Goal: Task Accomplishment & Management: Use online tool/utility

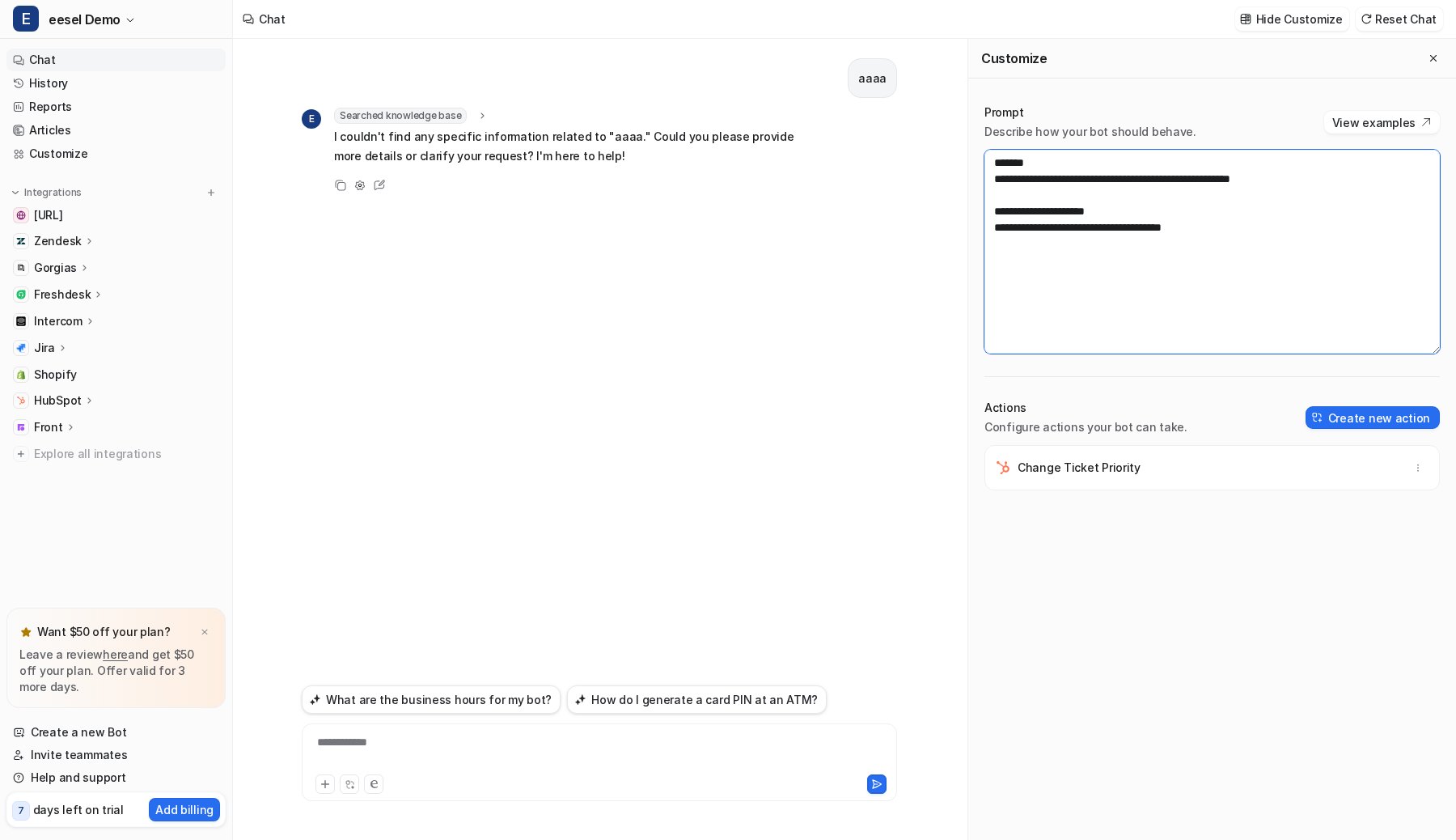
click at [1137, 260] on textarea "**********" at bounding box center [1212, 251] width 455 height 203
click at [1370, 21] on img at bounding box center [1366, 18] width 12 height 13
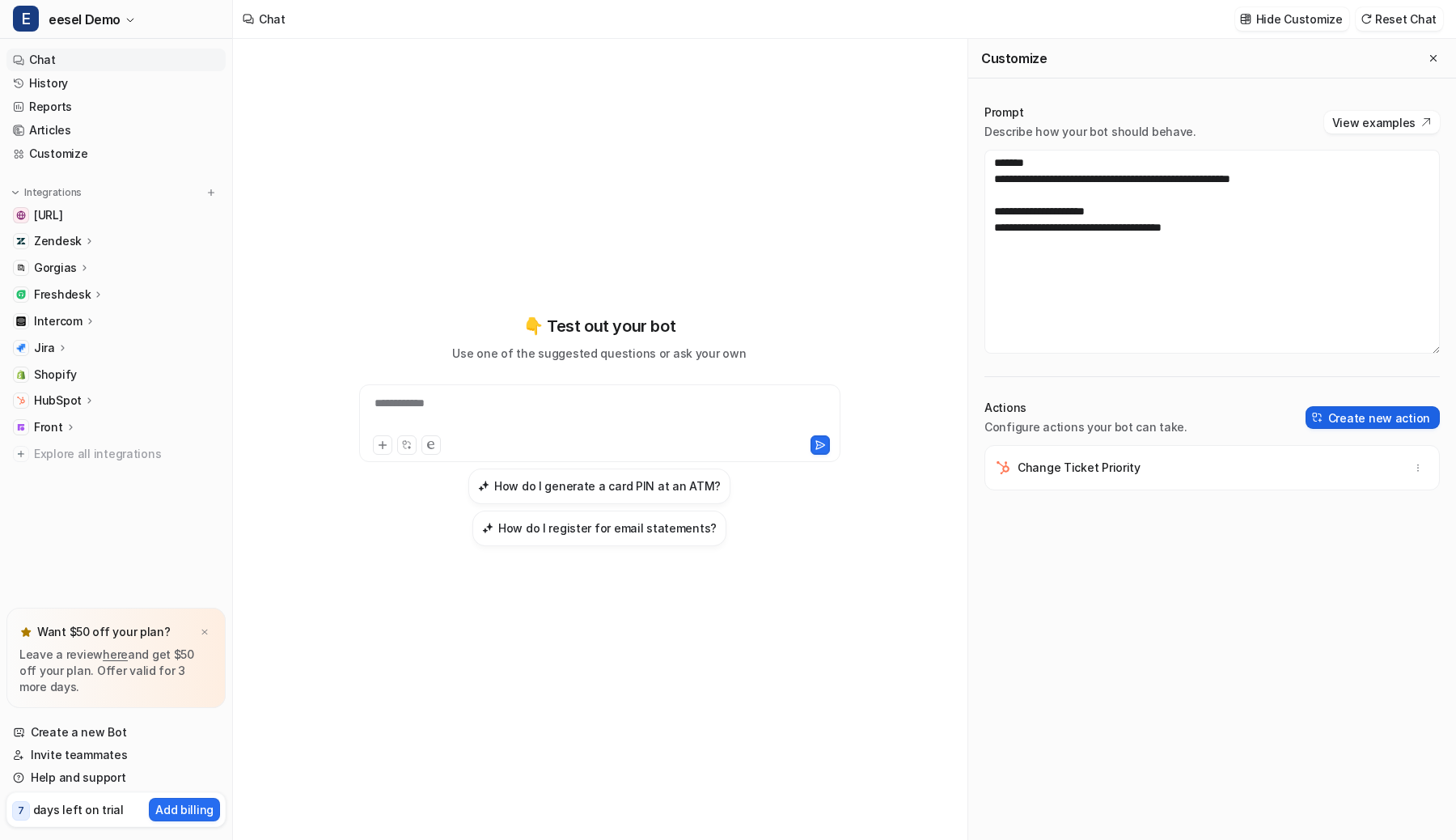
click at [1383, 419] on button "Create new action" at bounding box center [1372, 417] width 134 height 22
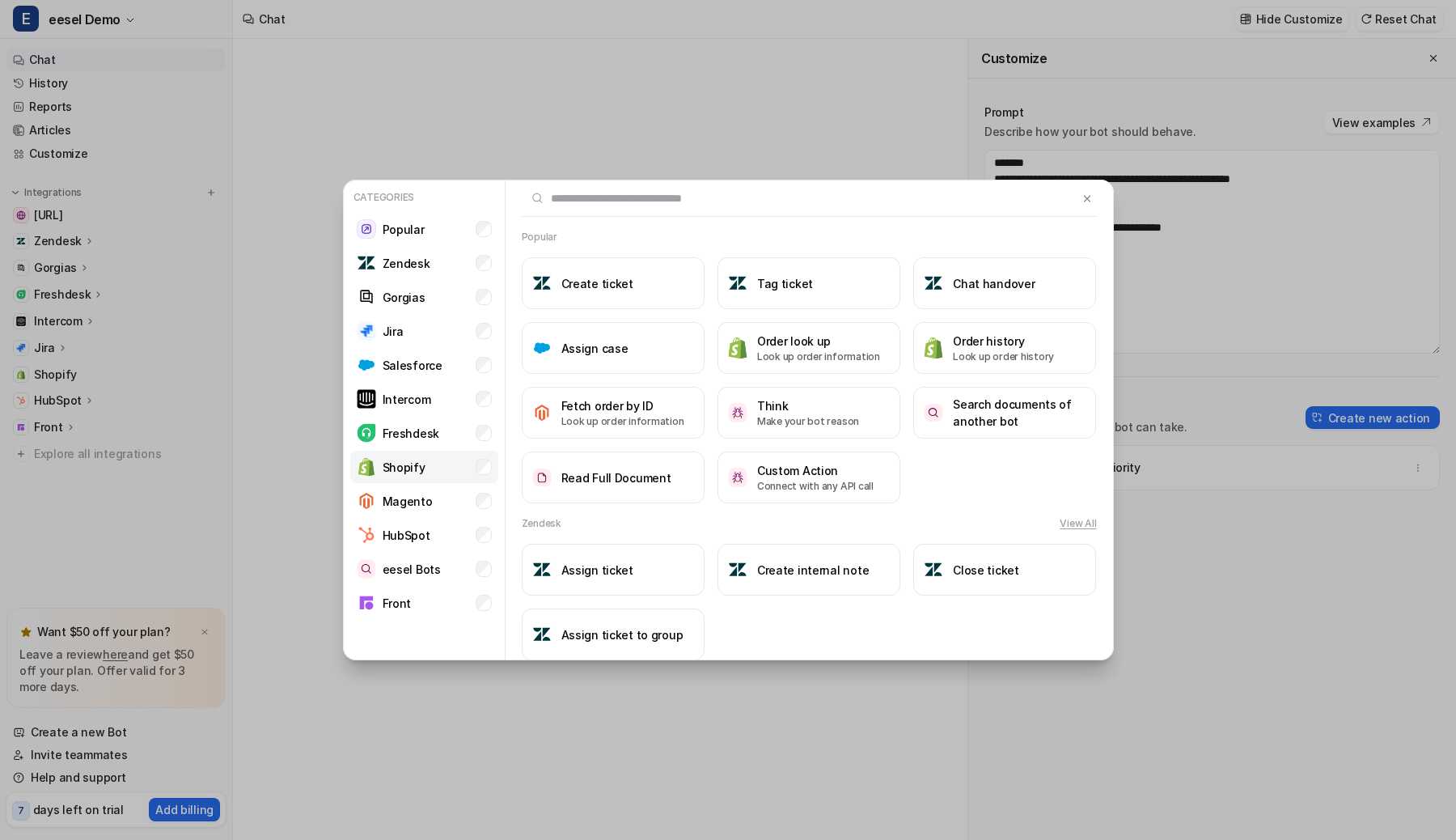
click at [472, 469] on li "Shopify" at bounding box center [424, 467] width 148 height 33
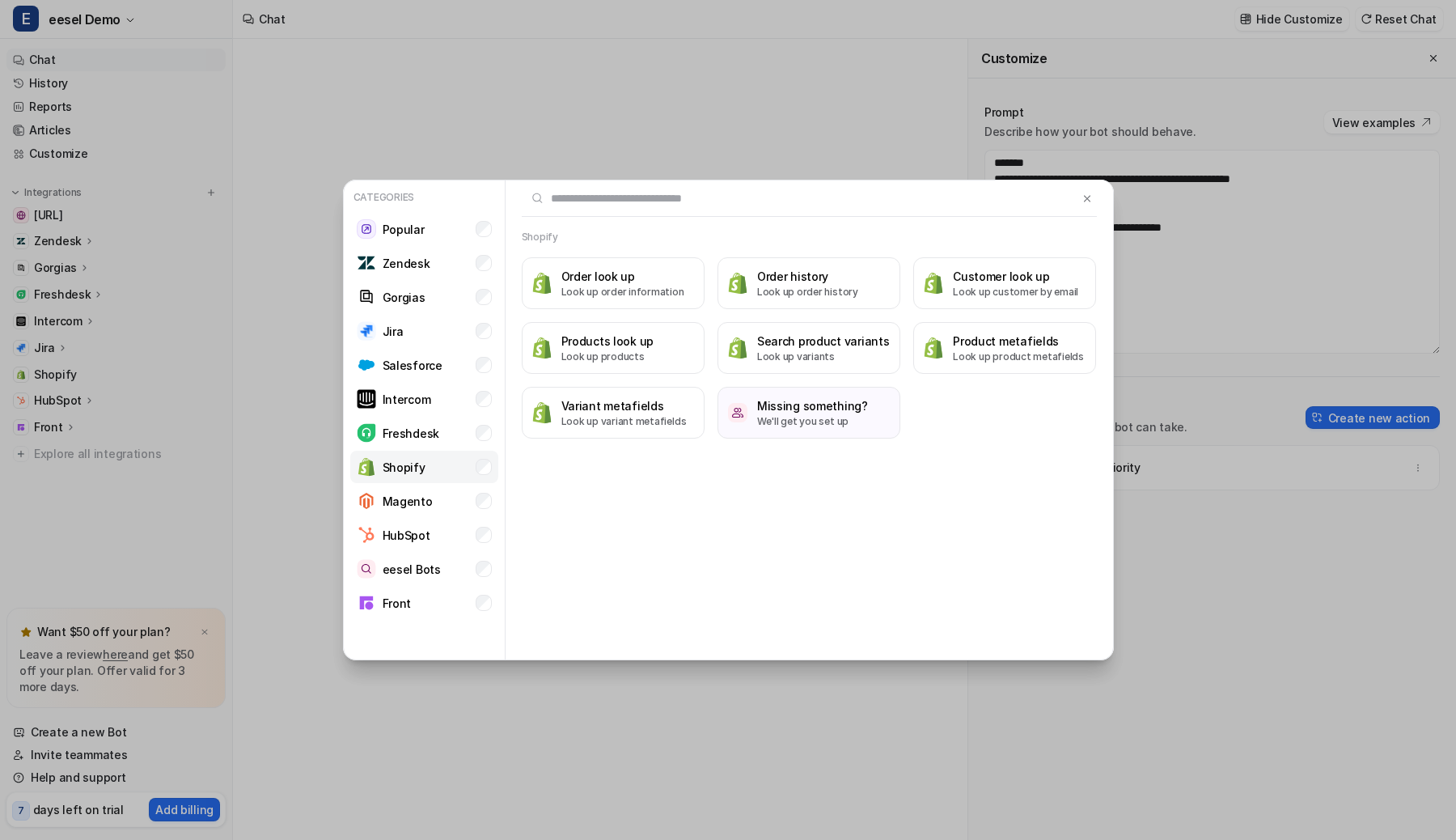
click at [472, 469] on li "Shopify" at bounding box center [424, 467] width 148 height 33
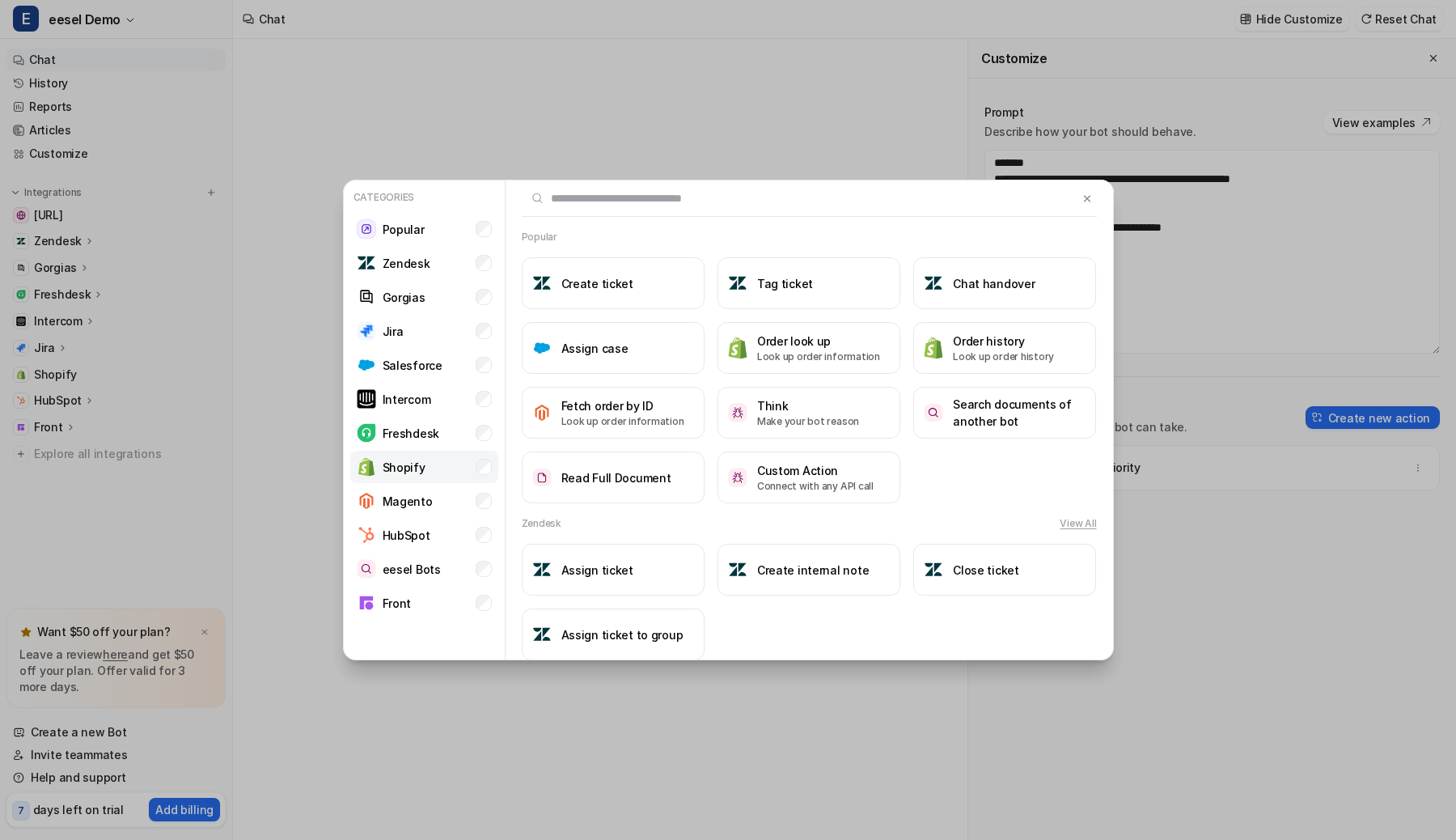
click at [487, 476] on li "Shopify" at bounding box center [424, 467] width 148 height 33
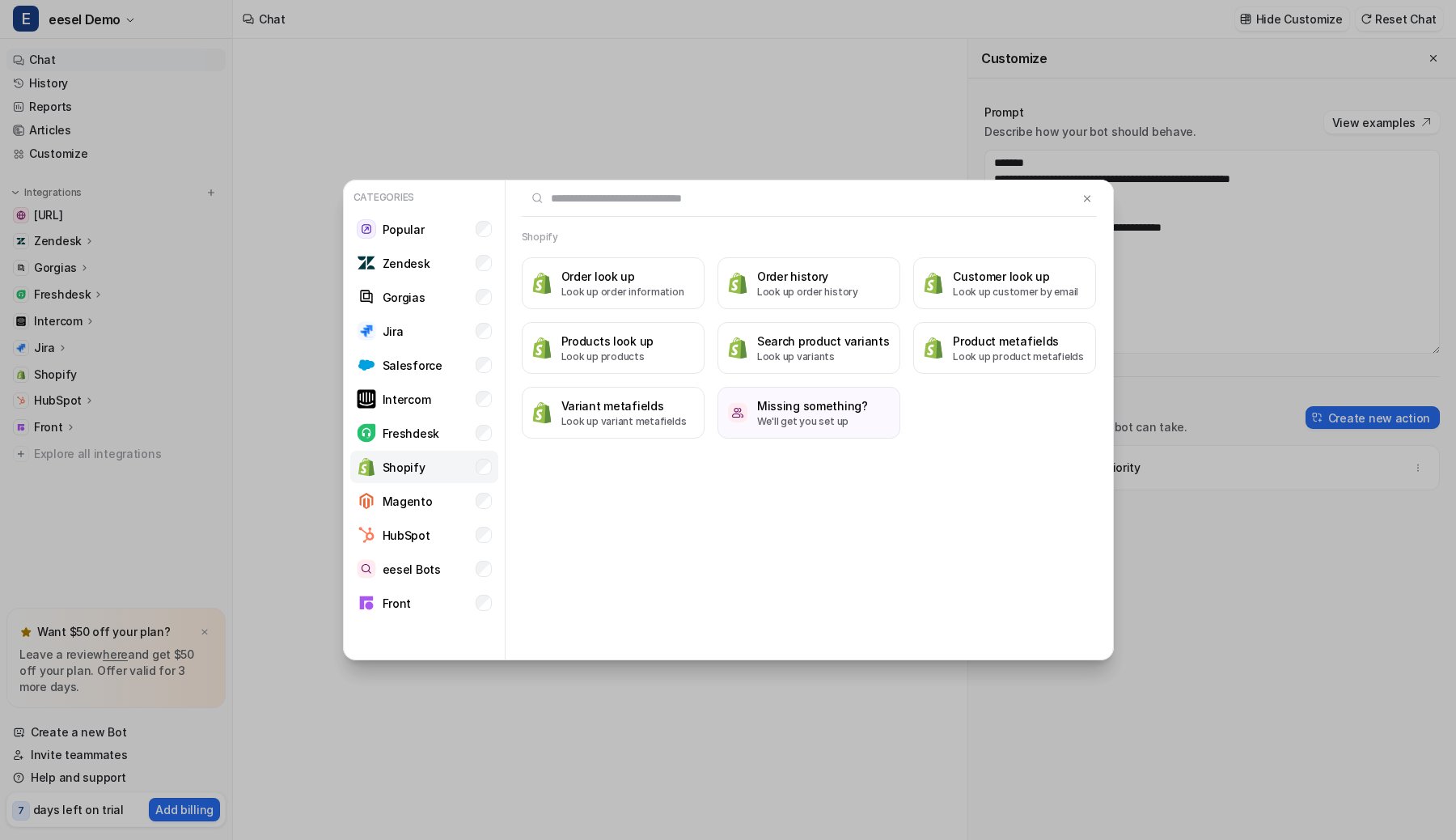
click at [487, 476] on li "Shopify" at bounding box center [424, 467] width 148 height 33
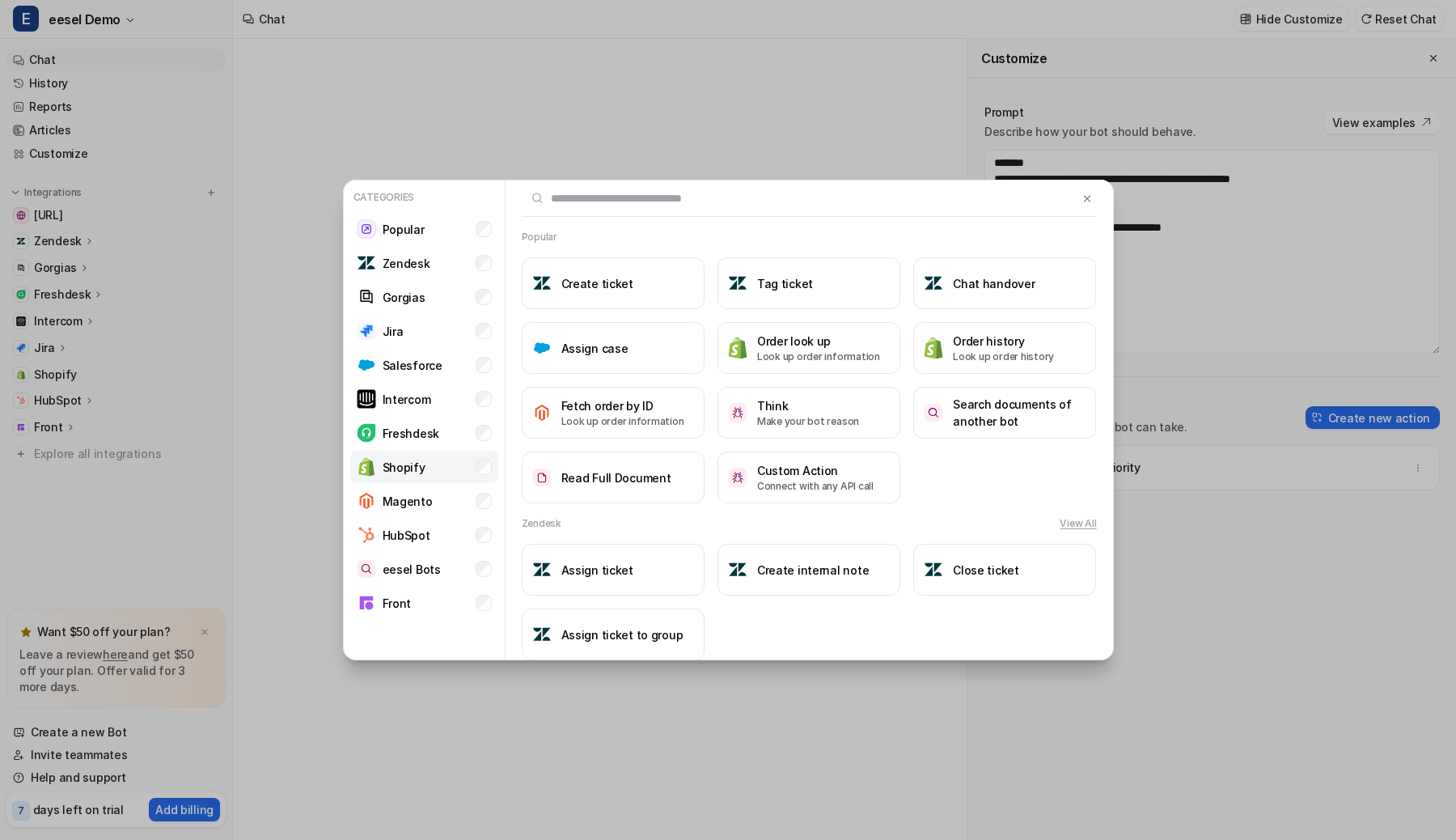
click at [487, 476] on li "Shopify" at bounding box center [424, 467] width 148 height 33
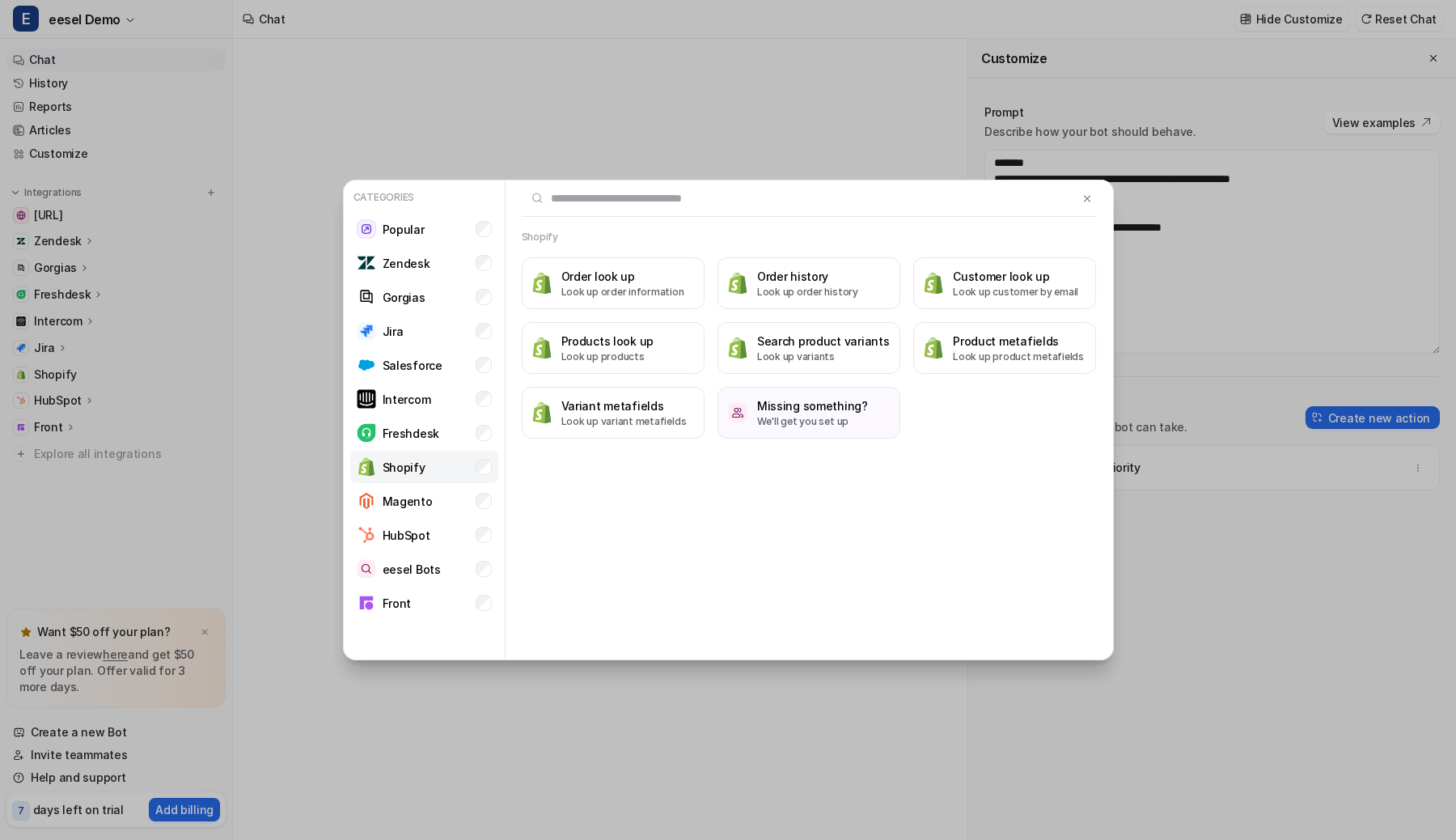
click at [487, 476] on li "Shopify" at bounding box center [424, 467] width 148 height 33
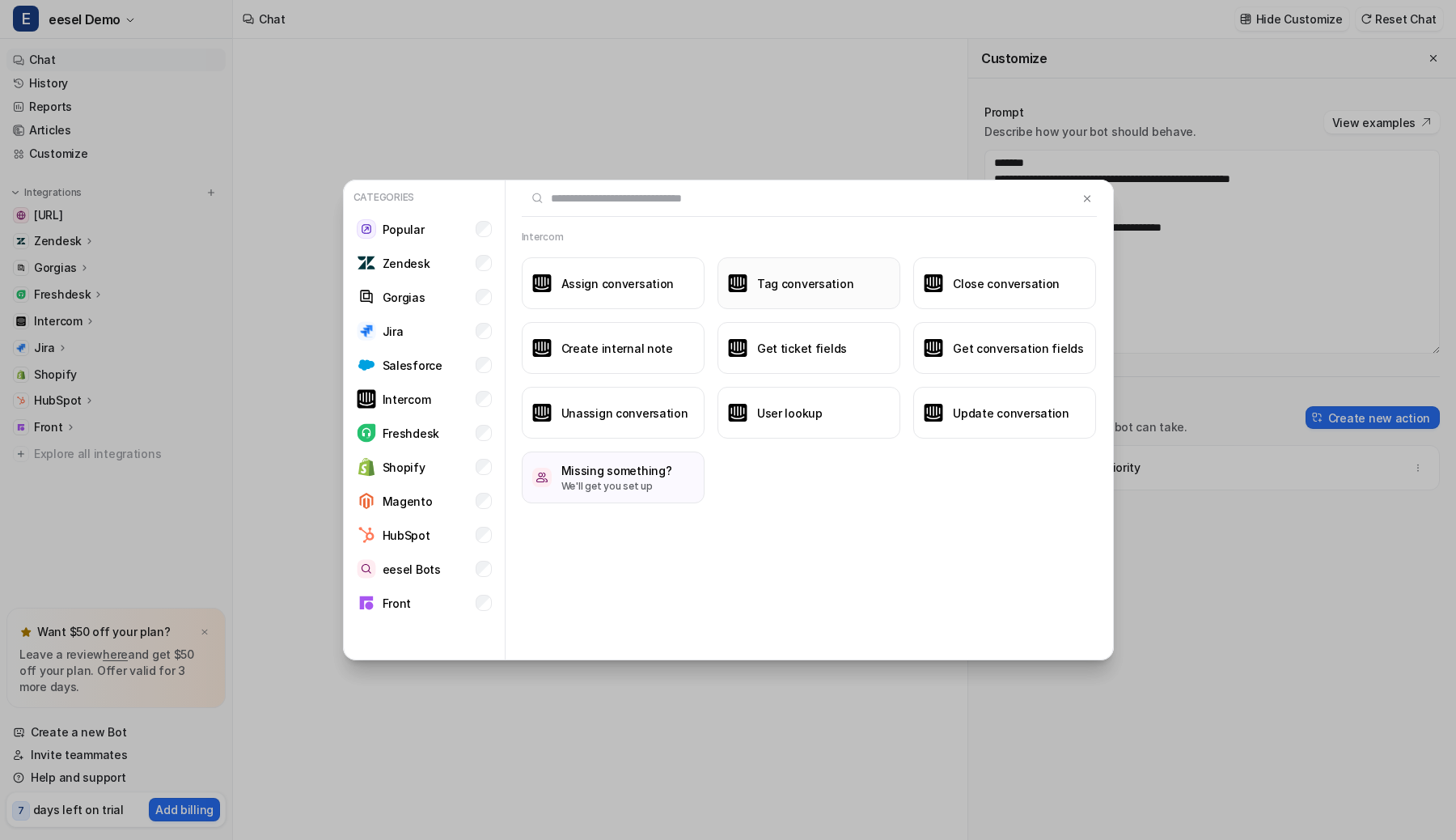
click at [836, 297] on button "Tag conversation" at bounding box center [809, 284] width 183 height 52
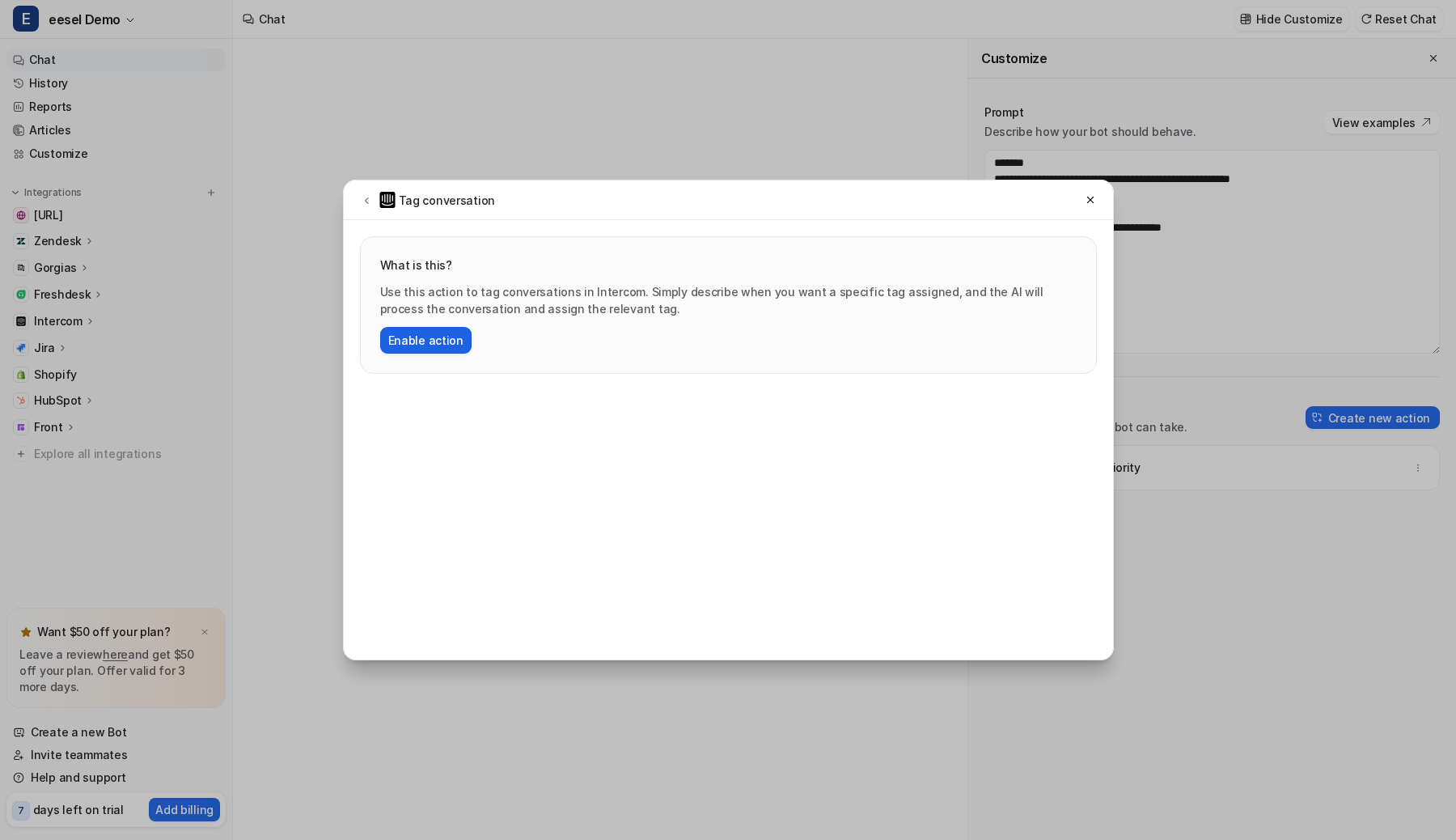
click at [446, 339] on button "Enable action" at bounding box center [425, 340] width 92 height 27
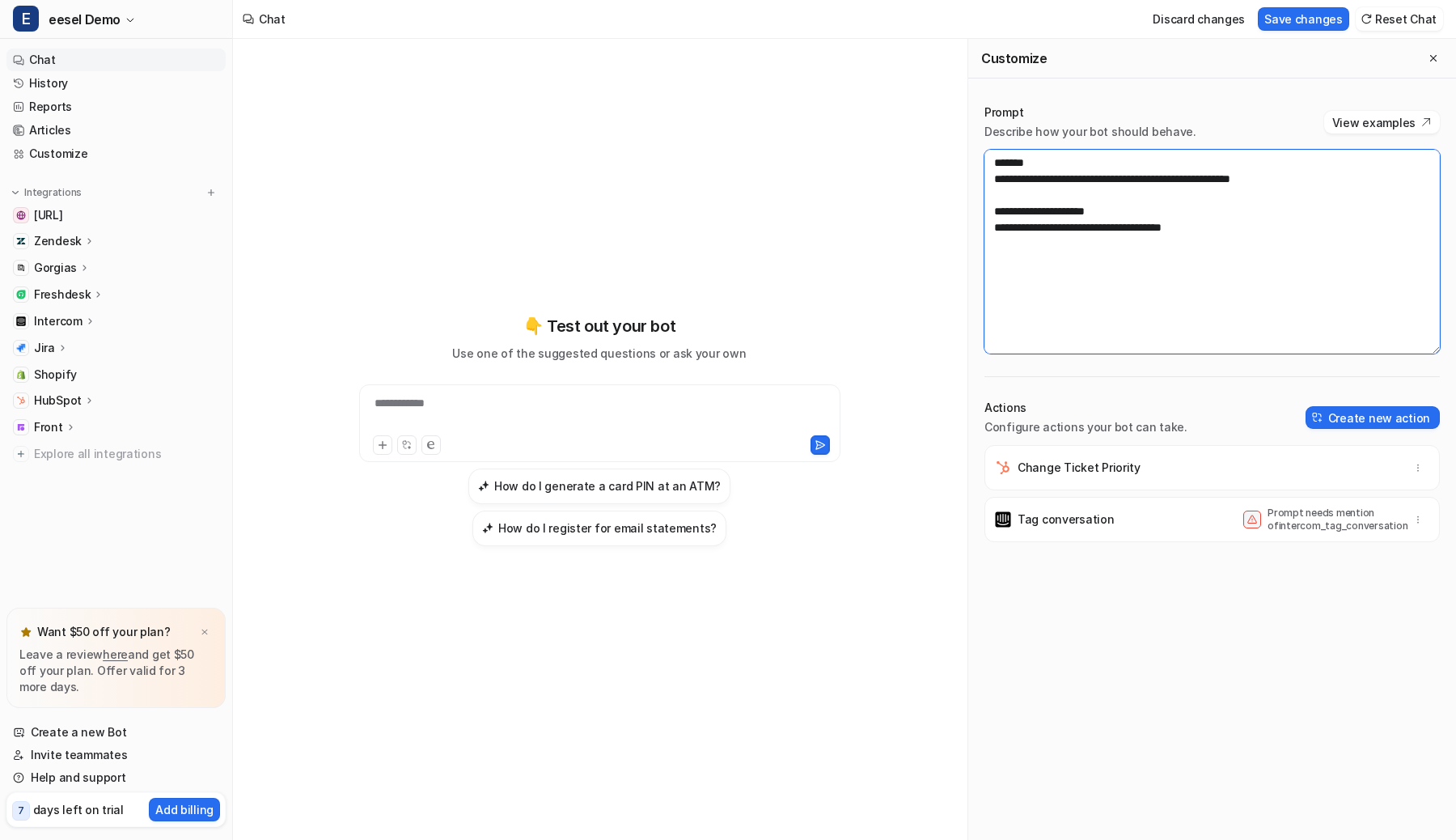
click at [1227, 233] on textarea "**********" at bounding box center [1212, 251] width 455 height 203
paste textarea "**********"
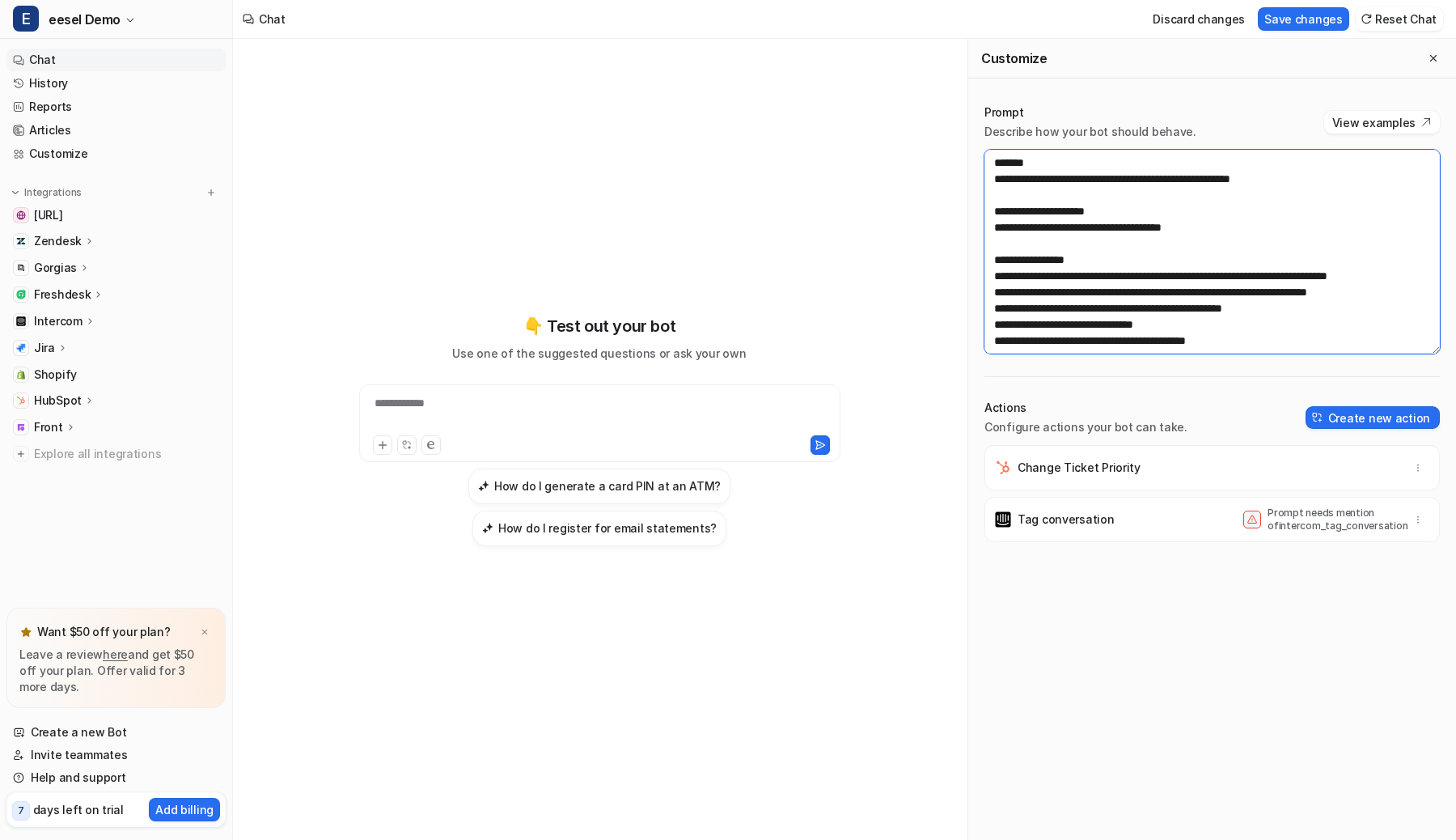
click at [1043, 229] on textarea "**********" at bounding box center [1212, 251] width 455 height 203
drag, startPoint x: 1248, startPoint y: 340, endPoint x: 866, endPoint y: 258, distance: 390.7
click at [866, 258] on div "**********" at bounding box center [845, 439] width 1223 height 800
click at [1030, 315] on textarea "**********" at bounding box center [1212, 251] width 455 height 203
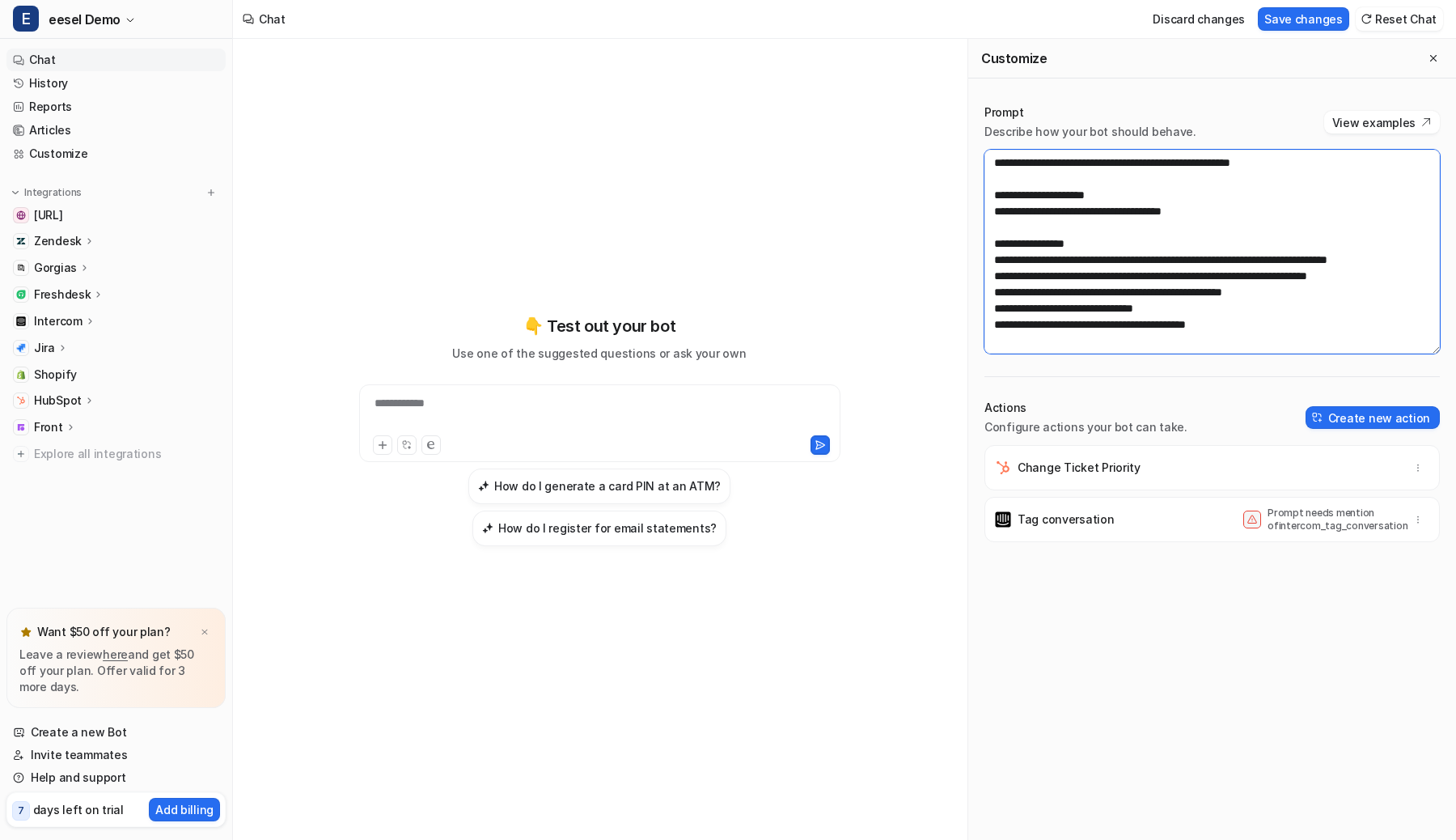
click at [999, 273] on textarea "**********" at bounding box center [1212, 251] width 455 height 203
click at [1089, 229] on textarea "**********" at bounding box center [1212, 251] width 455 height 203
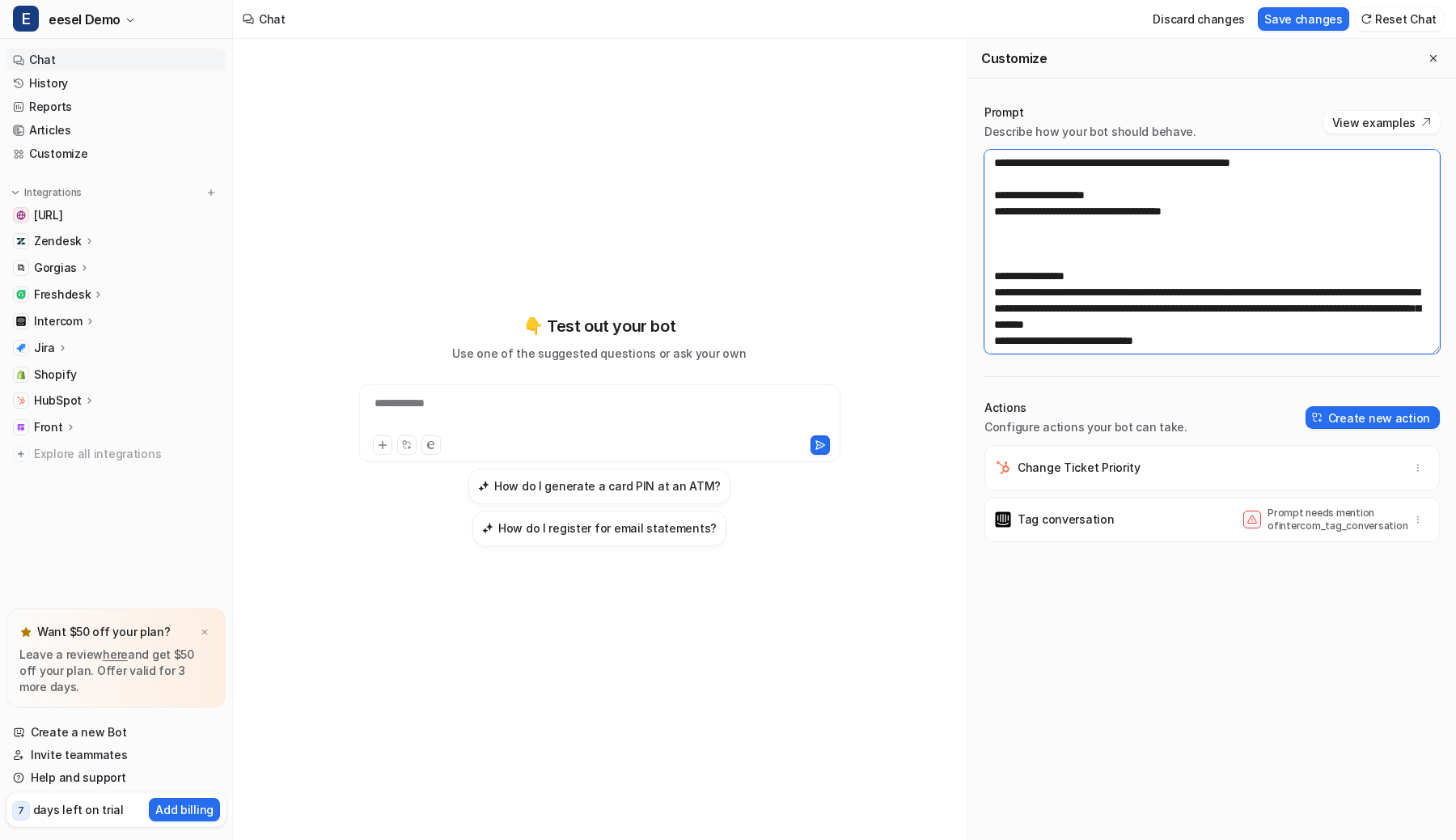
paste textarea "**********"
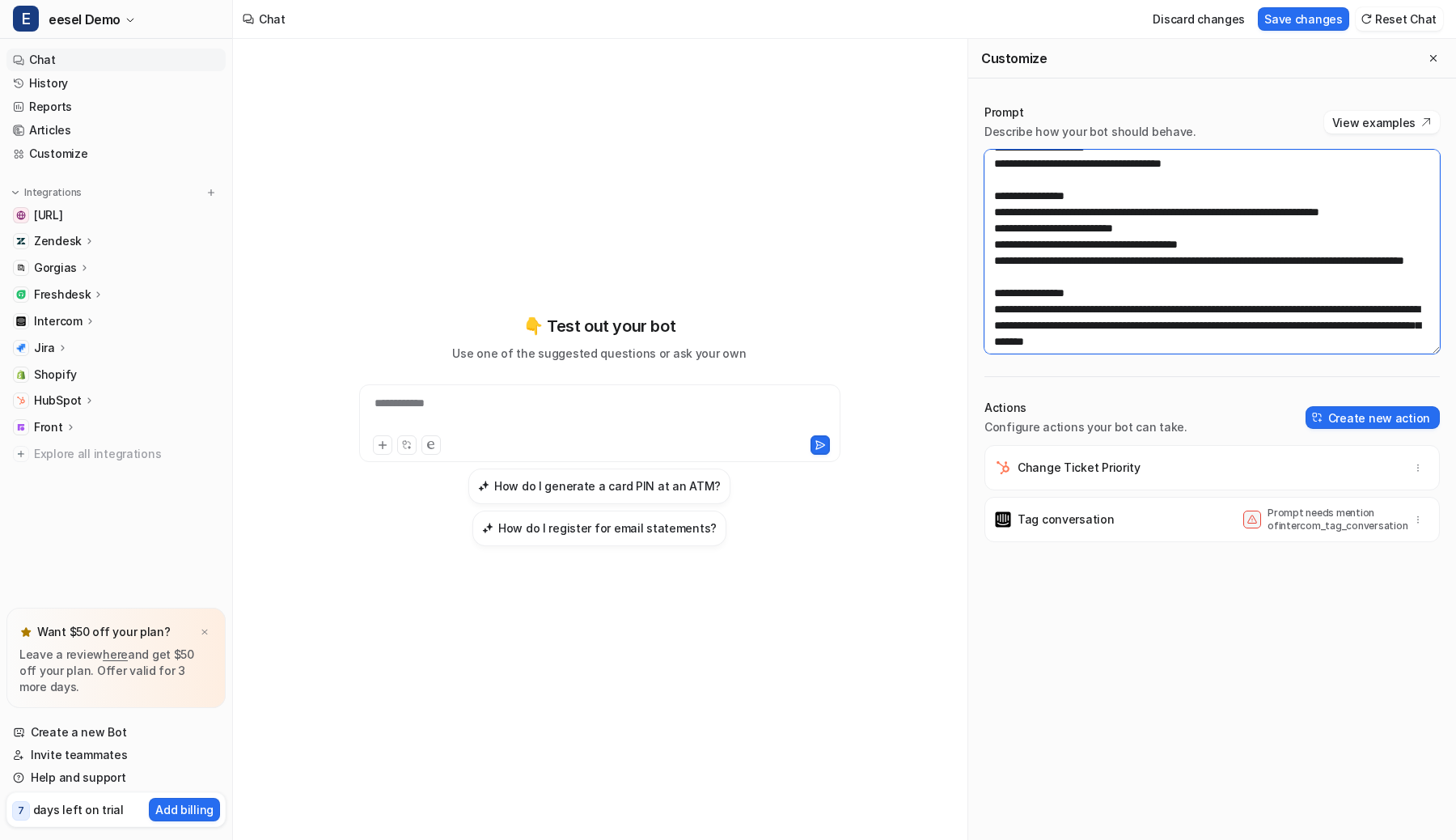
scroll to position [65, 0]
type textarea "**********"
click at [1301, 8] on button "Save changes" at bounding box center [1303, 19] width 92 height 23
click at [72, 319] on p "Intercom" at bounding box center [58, 321] width 48 height 16
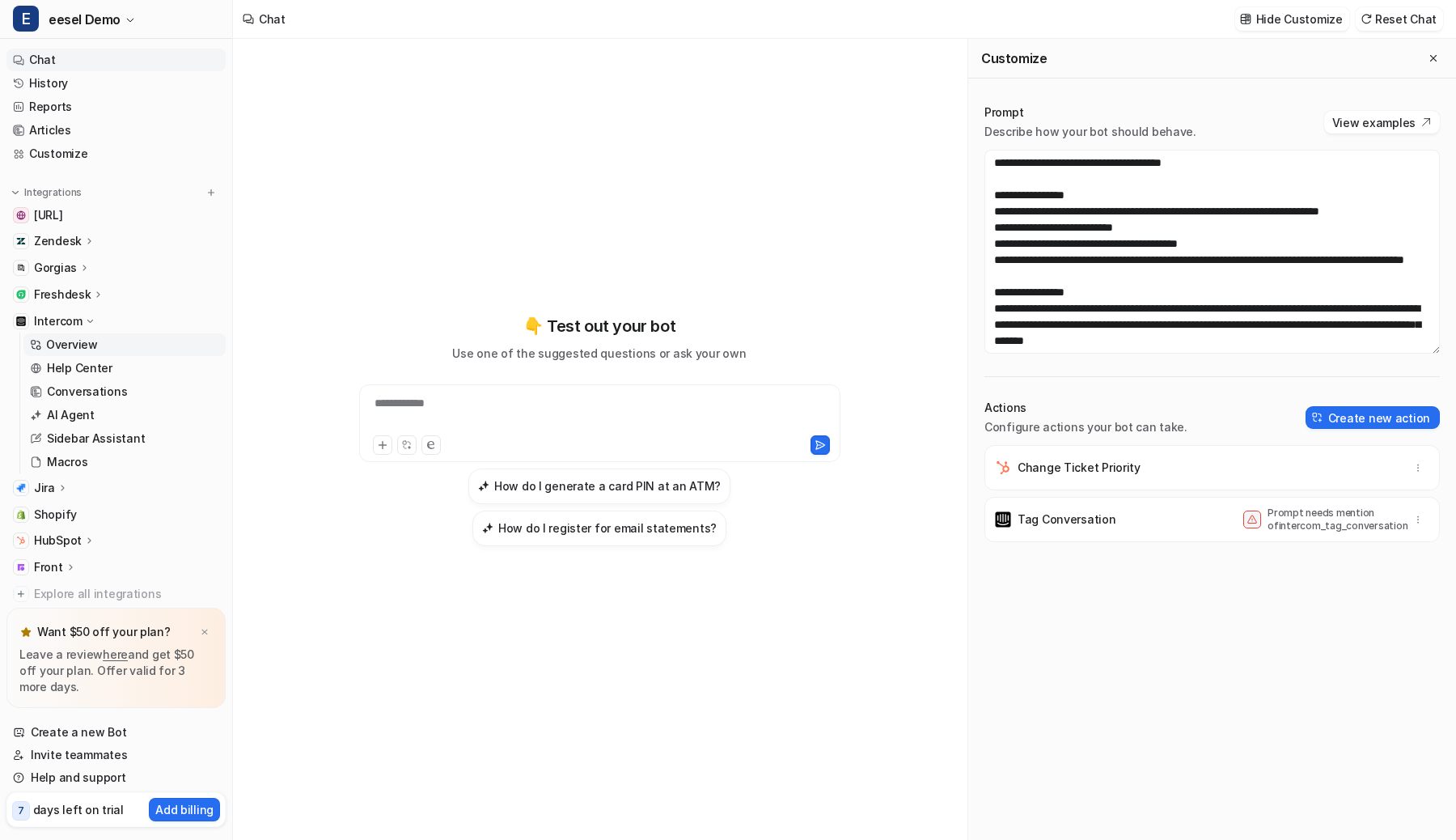
click at [75, 339] on p "Overview" at bounding box center [72, 344] width 52 height 16
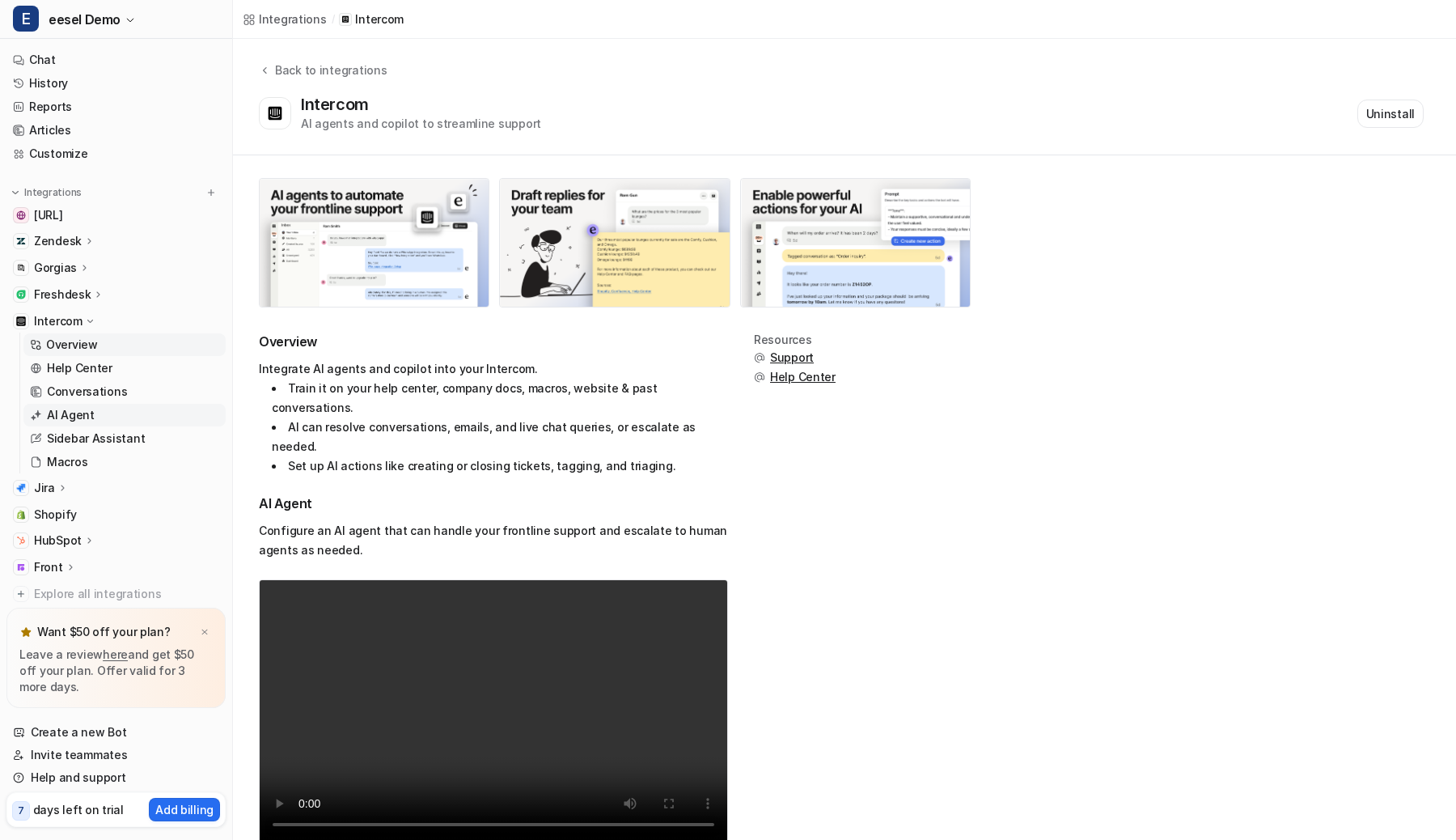
click at [64, 415] on p "AI Agent" at bounding box center [70, 415] width 47 height 16
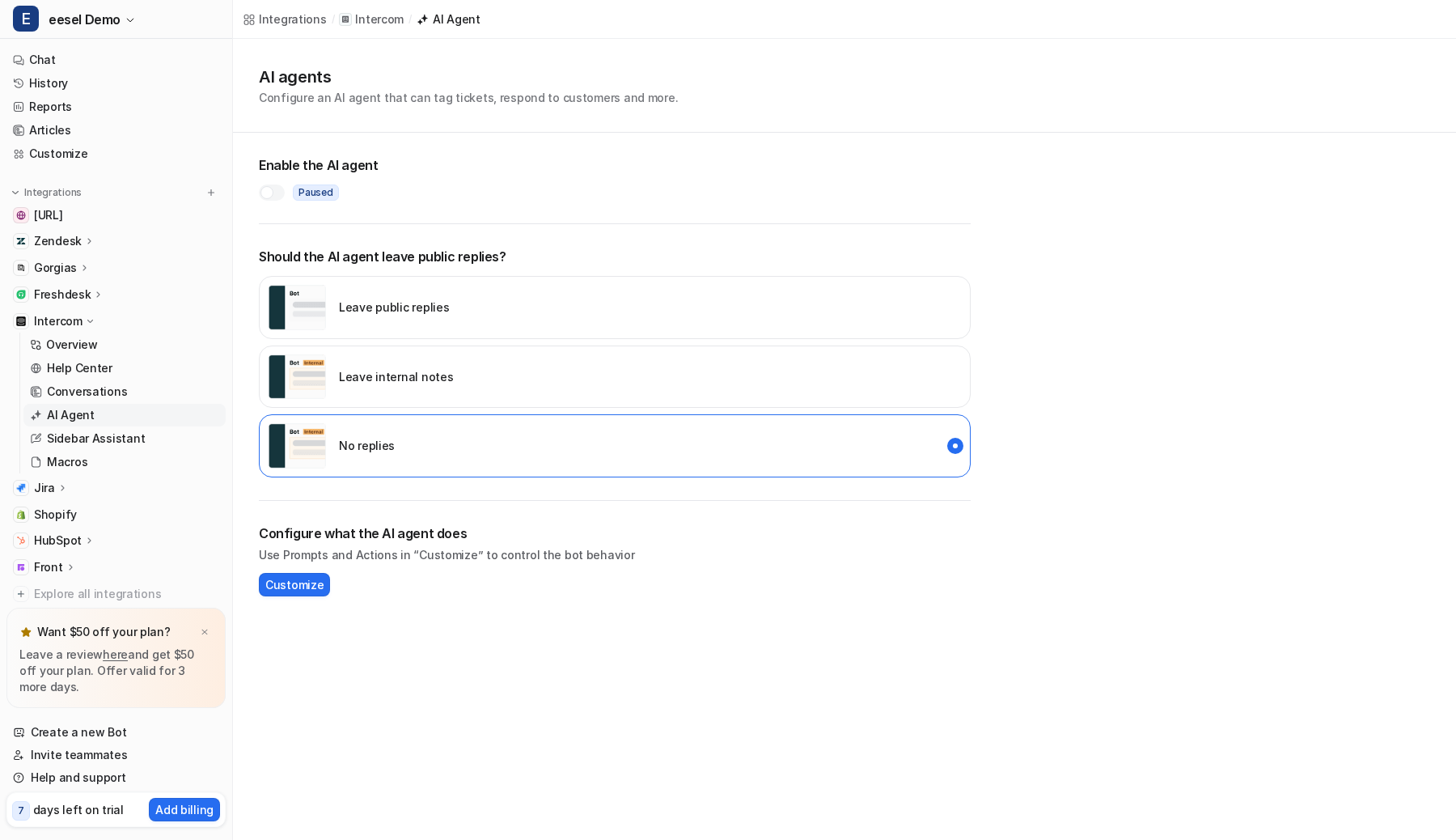
click at [267, 185] on div at bounding box center [271, 192] width 26 height 16
click at [323, 359] on img "internal_reply" at bounding box center [297, 376] width 58 height 45
click at [383, 432] on div "No replies" at bounding box center [332, 446] width 127 height 45
click at [381, 384] on p "Leave internal notes" at bounding box center [395, 377] width 114 height 17
click at [103, 267] on div "Gorgias" at bounding box center [116, 267] width 219 height 22
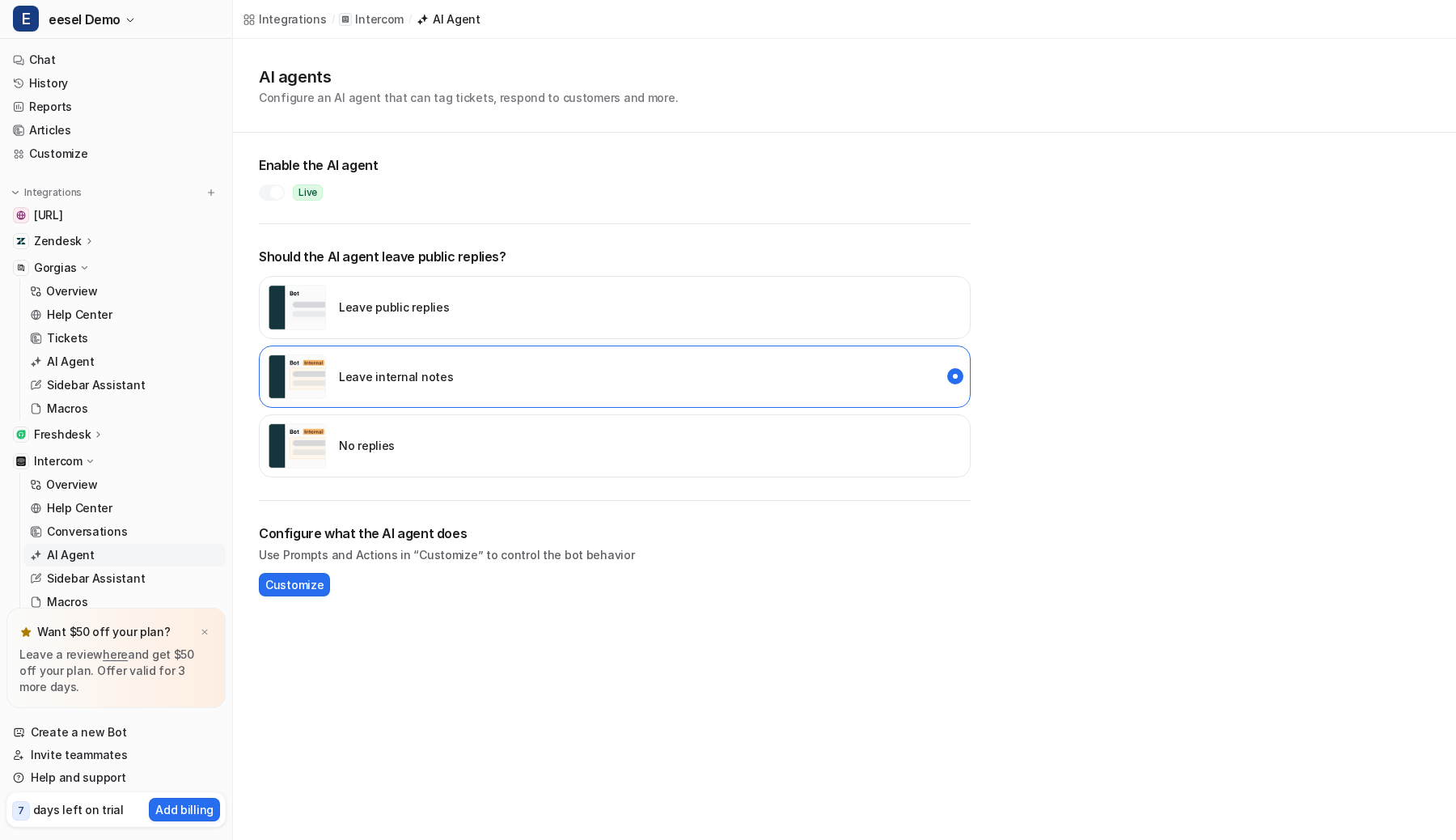
click at [74, 235] on p "Zendesk" at bounding box center [57, 241] width 47 height 16
click at [78, 268] on p "Overview" at bounding box center [72, 264] width 52 height 16
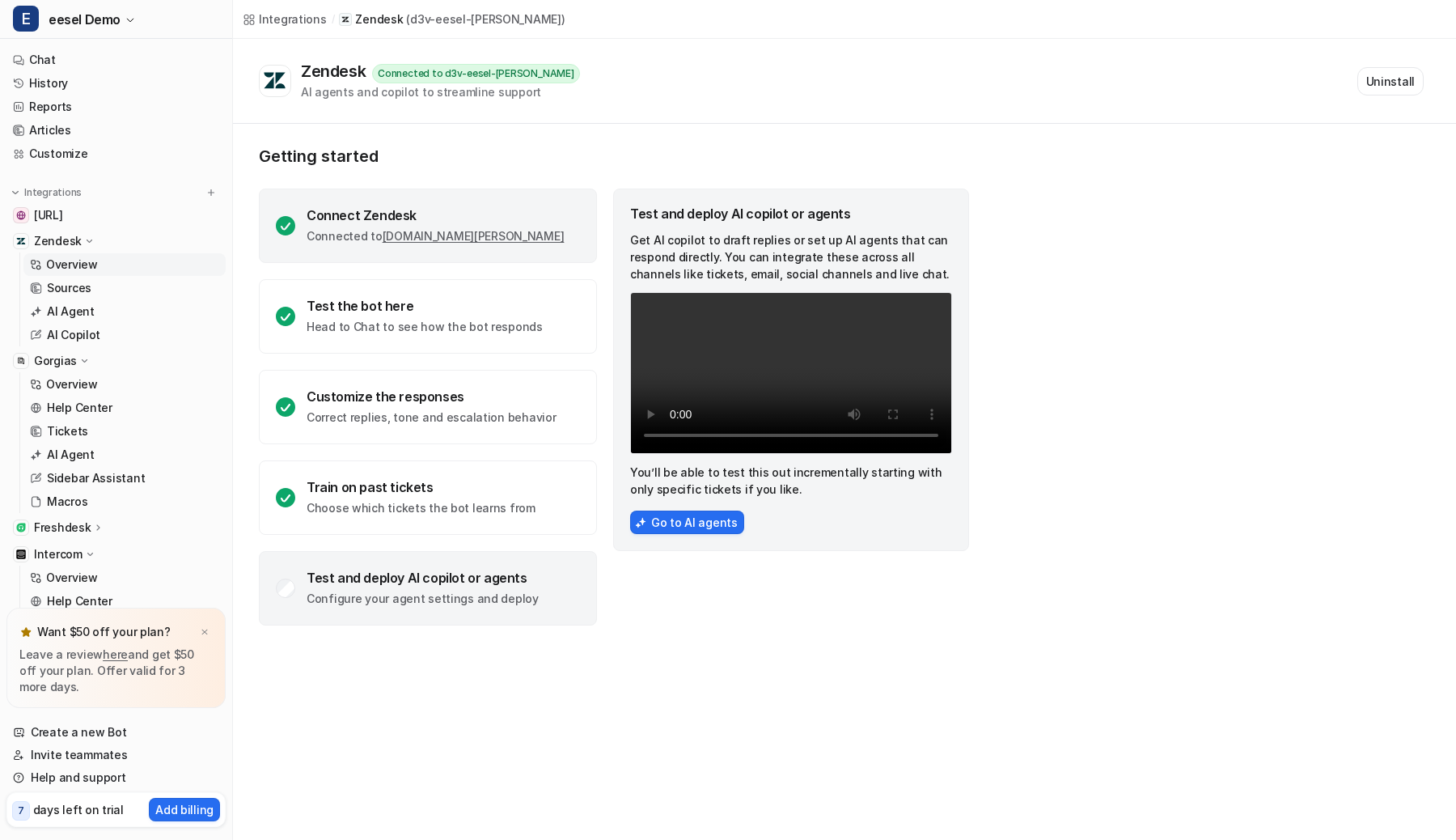
click at [350, 199] on div "Connect Zendesk Connected to d3v-eesel-silvia.zendesk.com" at bounding box center [427, 225] width 338 height 74
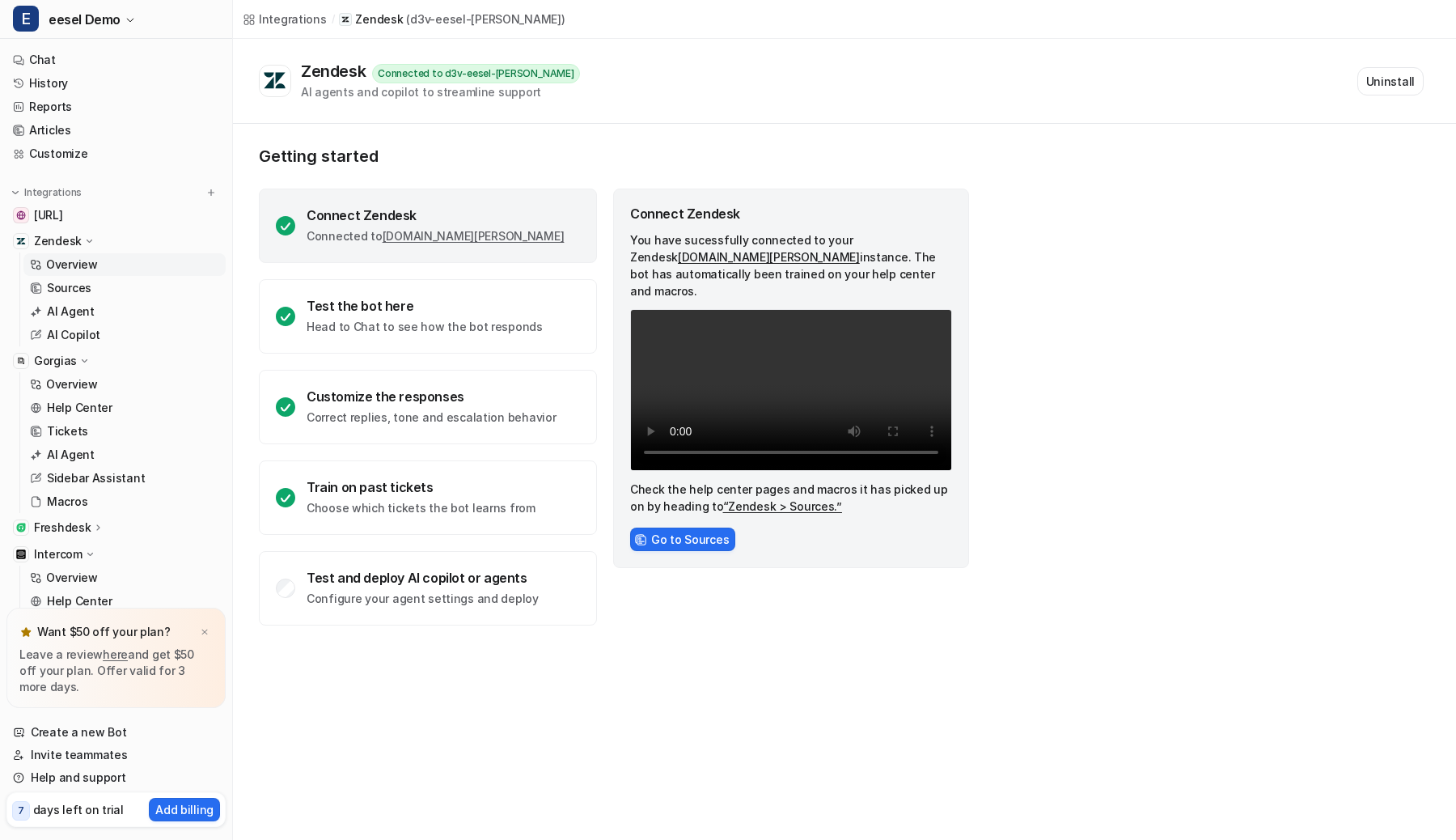
click at [106, 242] on div "Zendesk" at bounding box center [116, 240] width 219 height 22
click at [93, 260] on div "Gorgias" at bounding box center [116, 267] width 219 height 22
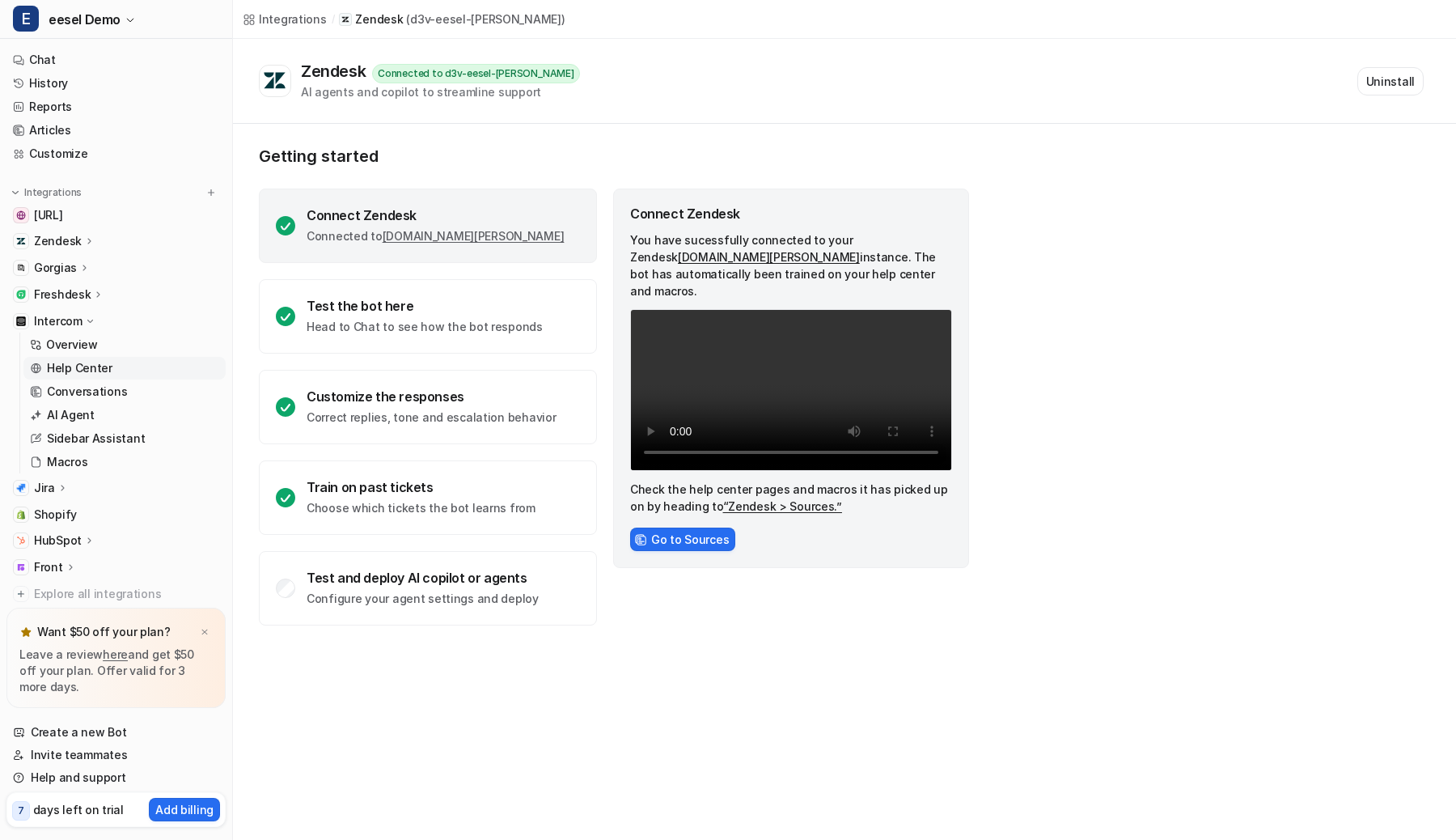
click at [67, 364] on p "Help Center" at bounding box center [80, 367] width 66 height 16
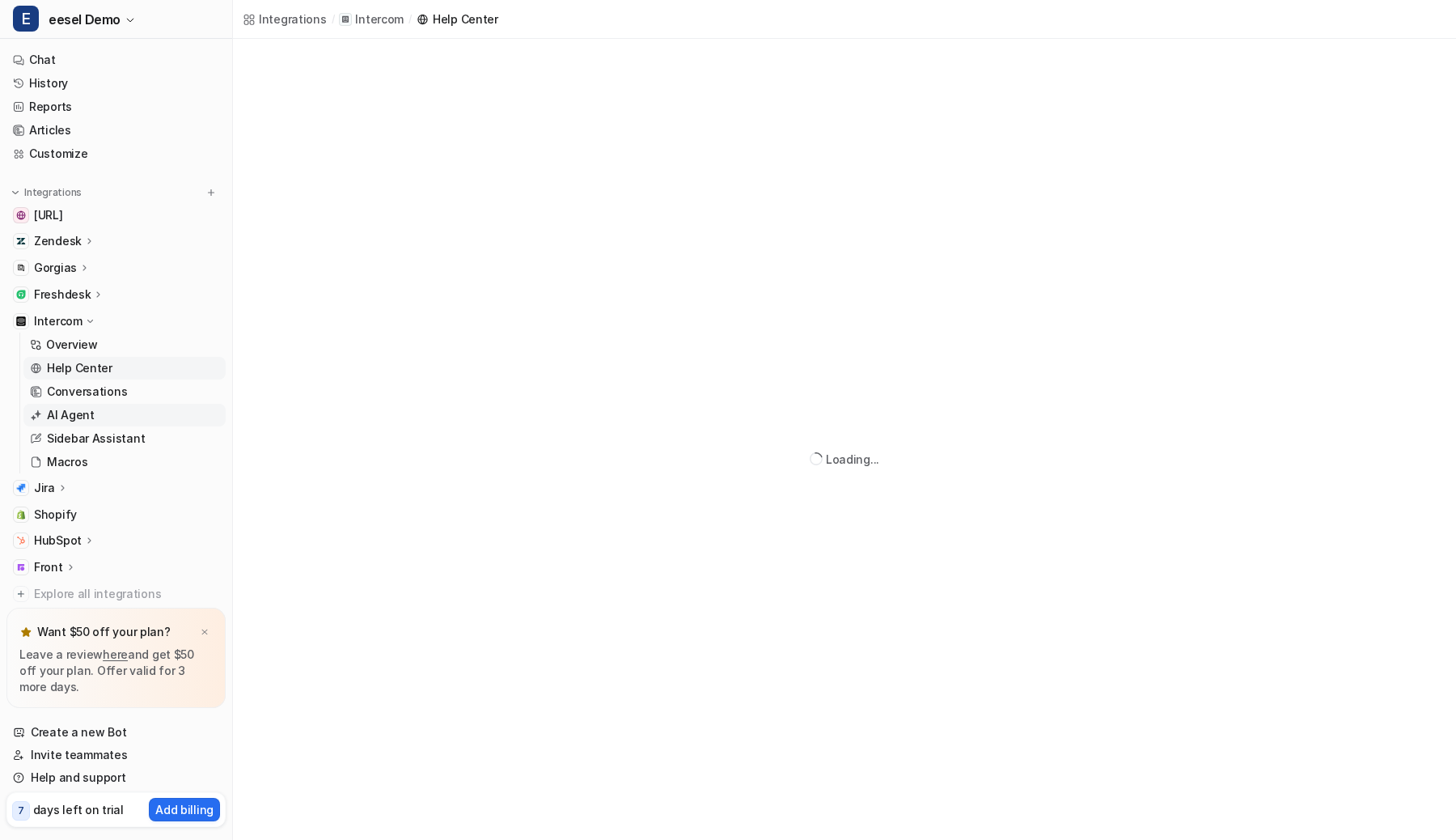
click at [68, 414] on p "AI Agent" at bounding box center [70, 415] width 47 height 16
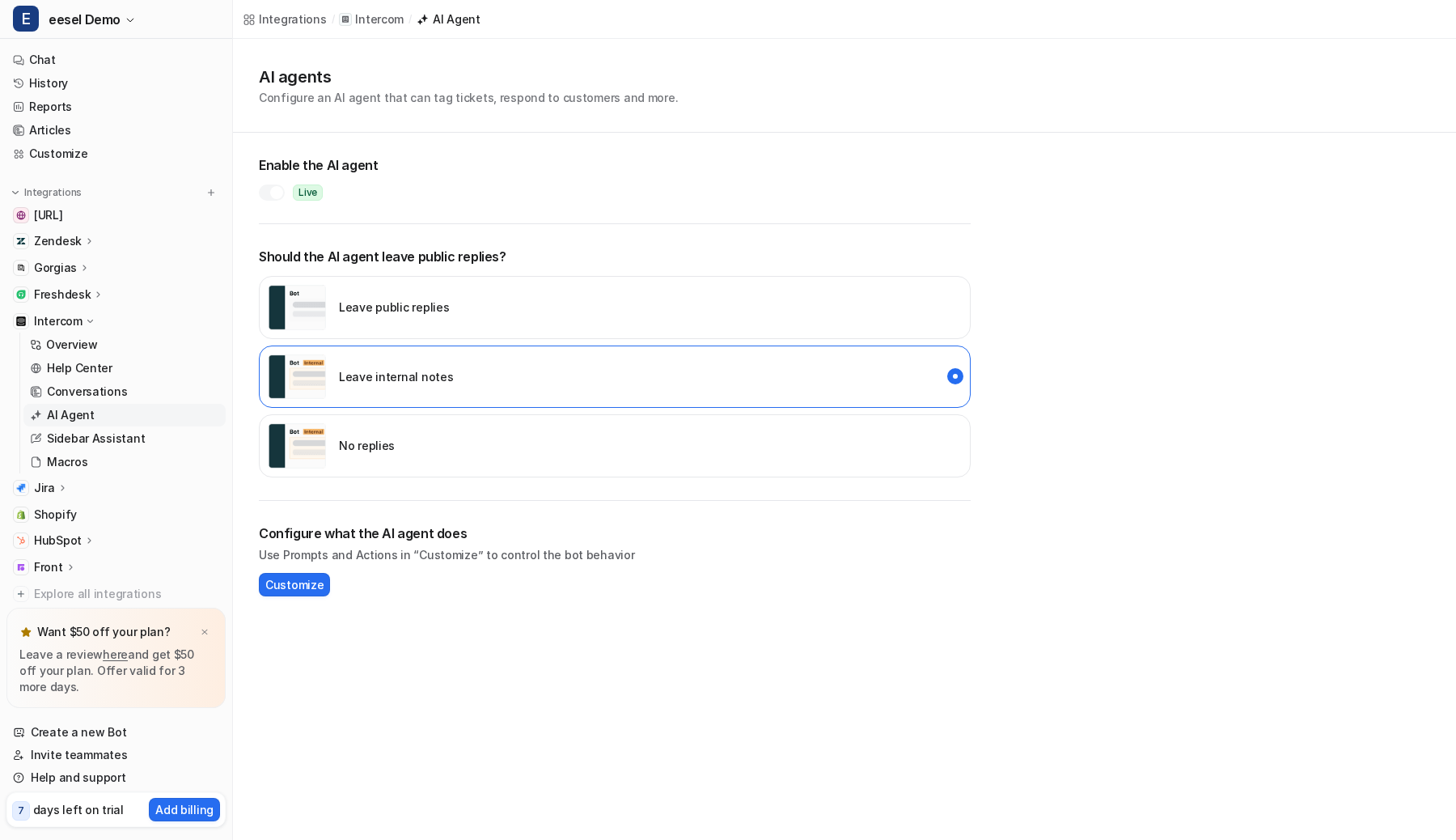
click at [314, 432] on img "disabled" at bounding box center [297, 446] width 58 height 45
click at [276, 186] on div at bounding box center [276, 192] width 13 height 13
click at [63, 63] on link "Chat" at bounding box center [116, 59] width 219 height 22
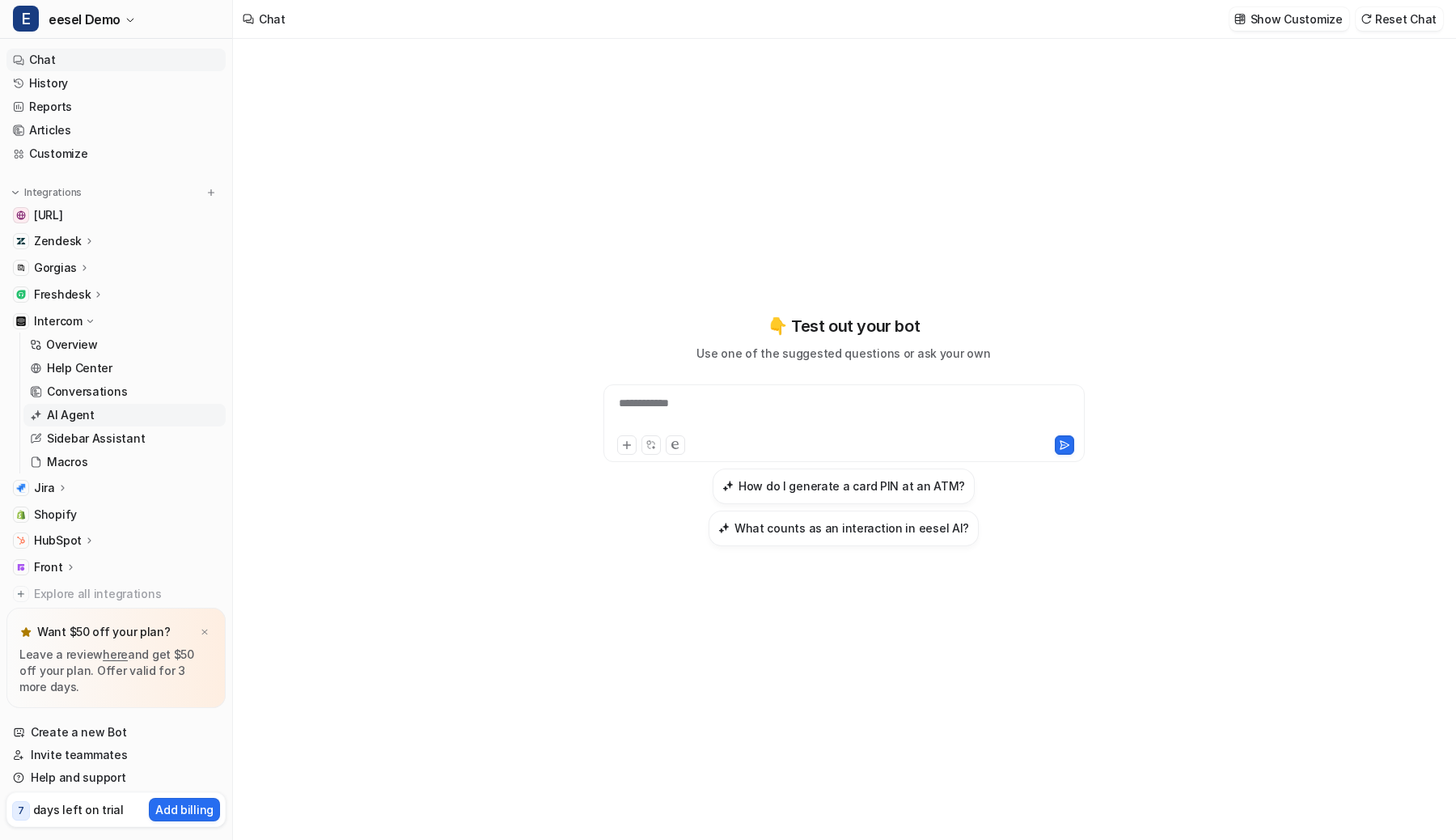
click at [69, 413] on p "AI Agent" at bounding box center [70, 415] width 47 height 16
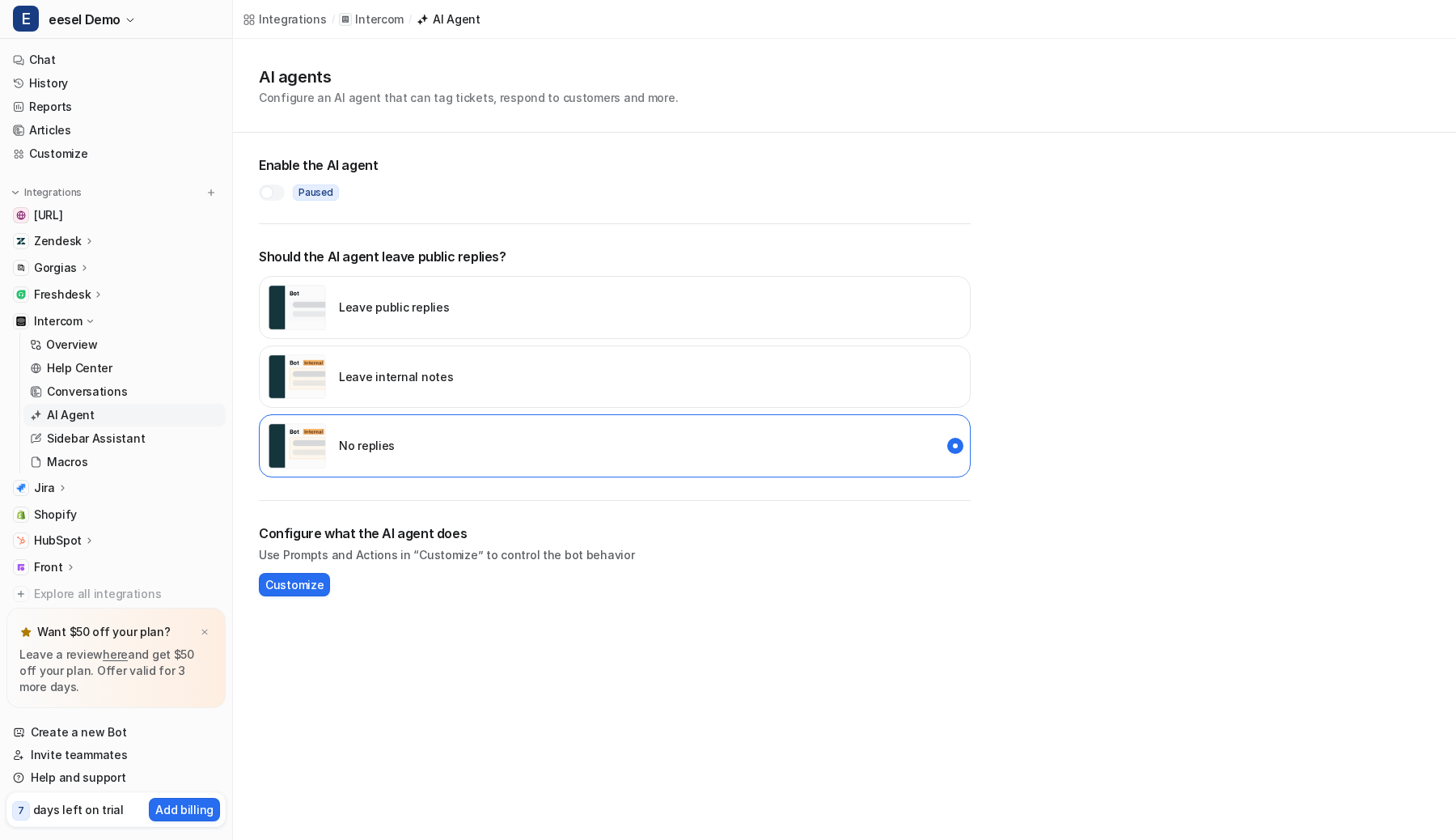
click at [814, 123] on div "AI agents Configure an AI agent that can tag tickets, respond to customers and …" at bounding box center [845, 85] width 1223 height 94
click at [798, 80] on div "AI agents Configure an AI agent that can tag tickets, respond to customers and …" at bounding box center [844, 85] width 1172 height 41
click at [552, 361] on div "Leave internal notes" at bounding box center [614, 376] width 712 height 63
click at [272, 194] on div at bounding box center [266, 192] width 13 height 13
click at [364, 438] on p "No replies" at bounding box center [366, 446] width 56 height 17
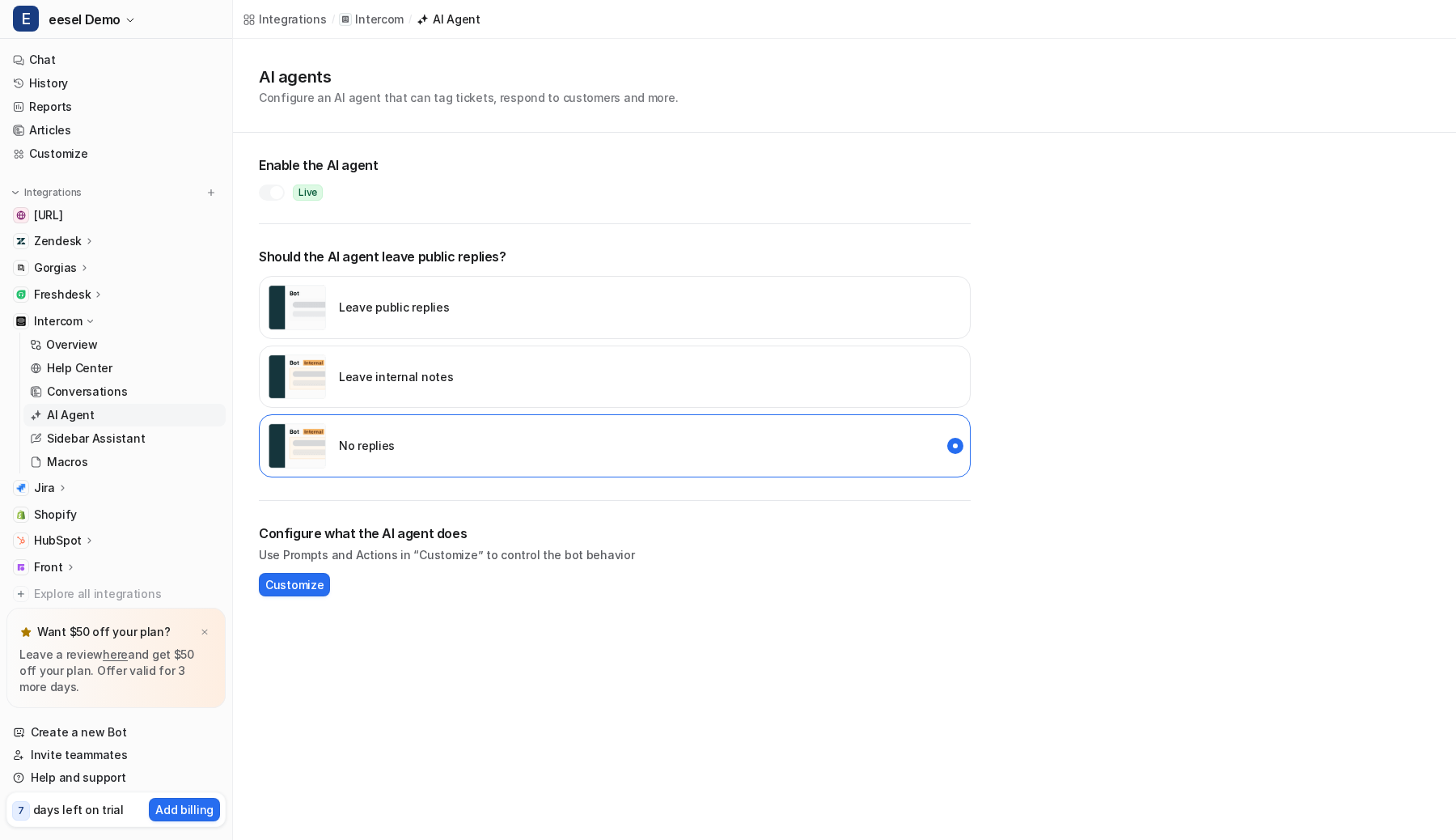
click at [281, 191] on div at bounding box center [276, 192] width 13 height 13
click at [596, 212] on div "Enable the AI agent paused" at bounding box center [614, 178] width 712 height 92
click at [761, 104] on div "AI agents Configure an AI agent that can tag tickets, respond to customers and …" at bounding box center [844, 85] width 1172 height 41
click at [797, 8] on div "Integrations / Intercom / AI Agent" at bounding box center [845, 19] width 1223 height 39
click at [784, 80] on div "AI agents Configure an AI agent that can tag tickets, respond to customers and …" at bounding box center [844, 85] width 1172 height 41
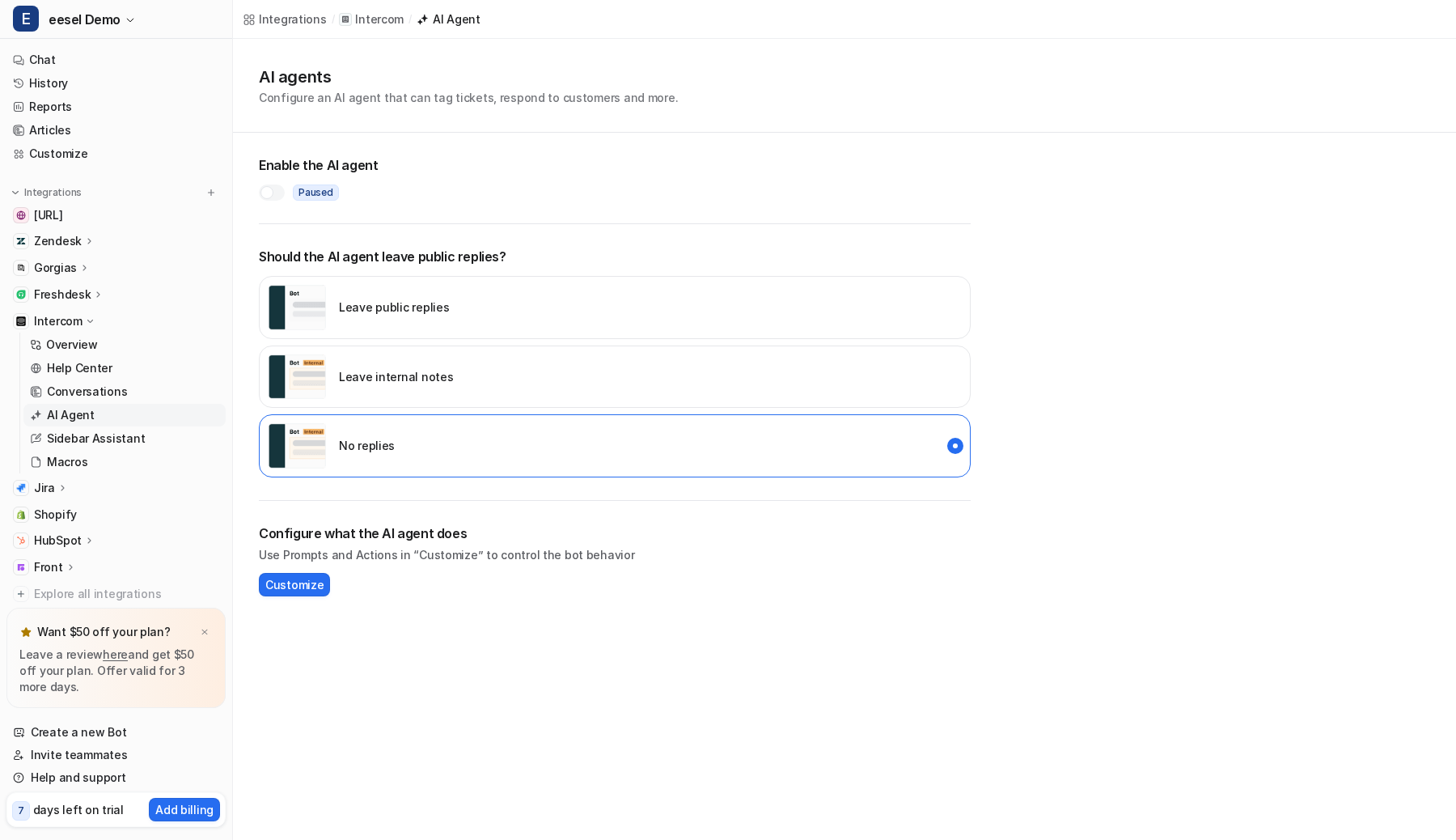
click at [477, 362] on div "Leave internal notes" at bounding box center [614, 376] width 712 height 63
click at [260, 189] on div at bounding box center [271, 192] width 26 height 16
click at [270, 196] on div at bounding box center [271, 192] width 26 height 16
click at [391, 424] on div "No replies" at bounding box center [332, 446] width 127 height 45
click at [791, 17] on div "Integrations / Intercom / AI Agent" at bounding box center [845, 19] width 1223 height 39
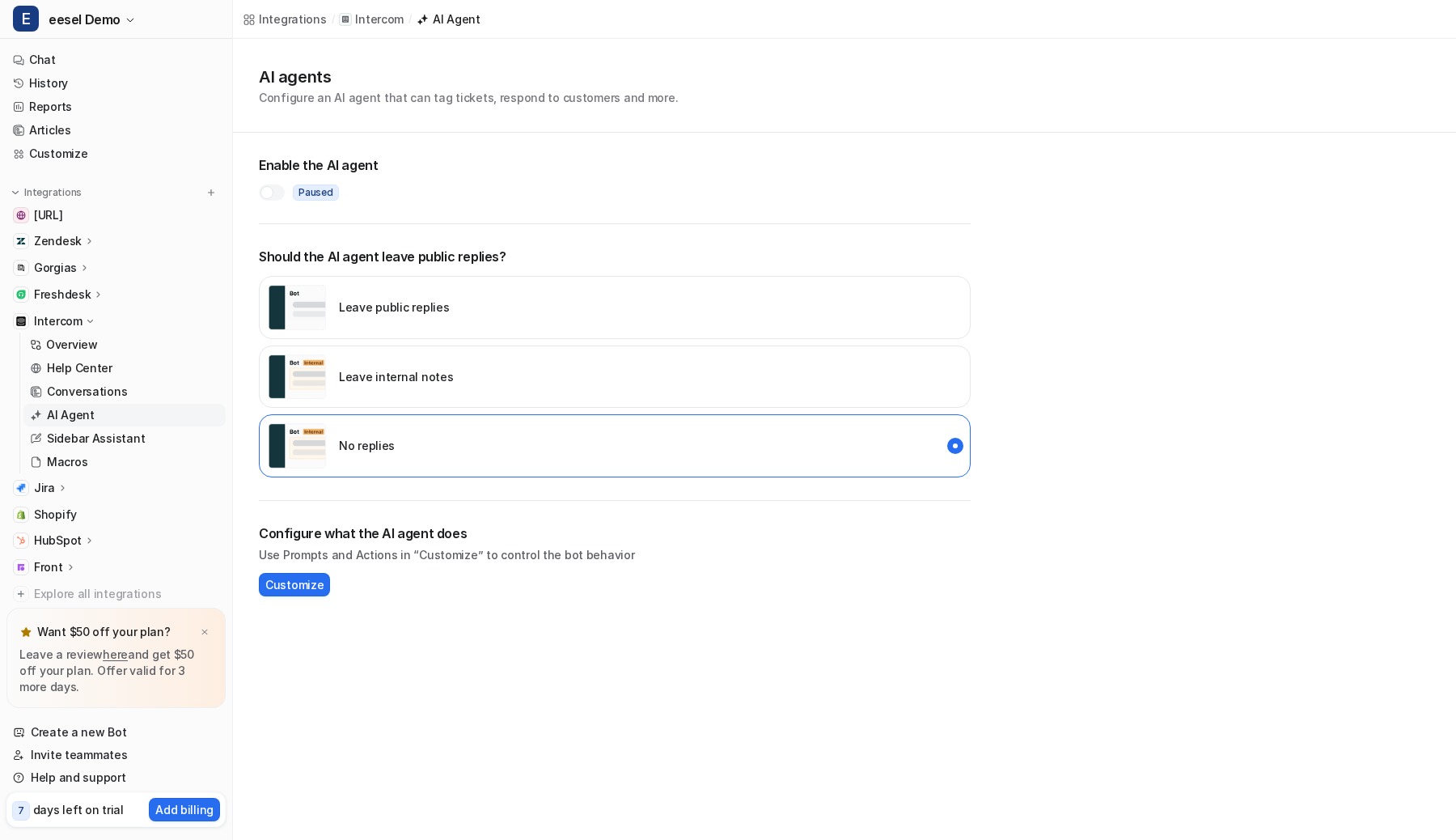
click at [787, 112] on div "AI agents Configure an AI agent that can tag tickets, respond to customers and …" at bounding box center [845, 85] width 1223 height 94
click at [607, 369] on div "Leave internal notes" at bounding box center [614, 376] width 712 height 63
click at [276, 191] on div at bounding box center [271, 192] width 26 height 16
click at [354, 430] on div "No replies" at bounding box center [332, 446] width 127 height 45
click at [273, 194] on div at bounding box center [276, 192] width 13 height 13
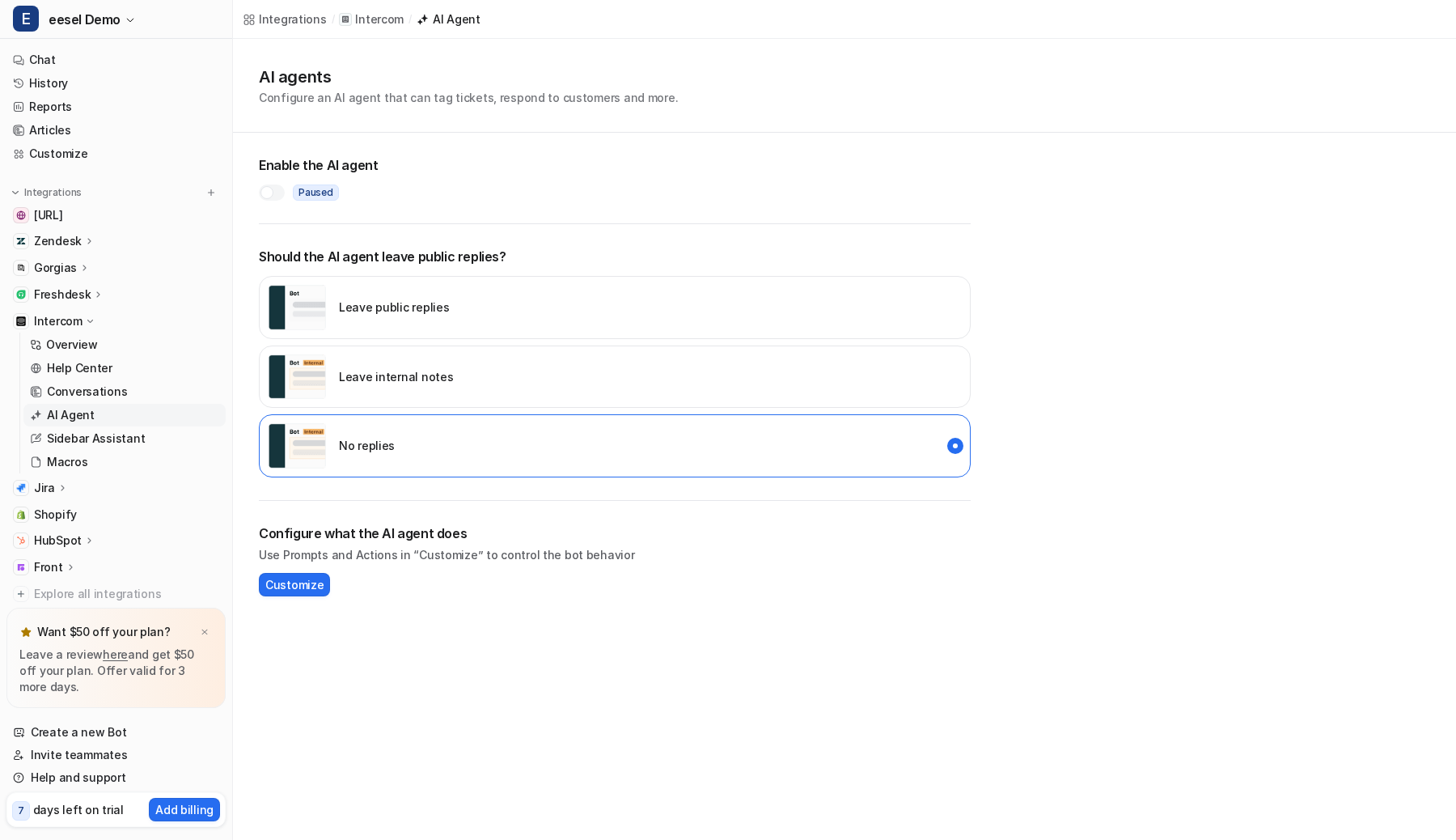
click at [761, 22] on div "Integrations / Intercom / AI Agent AI agents Configure an AI agent that can tag…" at bounding box center [728, 420] width 1456 height 840
click at [761, 68] on div "AI agents Configure an AI agent that can tag tickets, respond to customers and …" at bounding box center [844, 85] width 1172 height 41
click at [596, 376] on div "Leave internal notes" at bounding box center [614, 376] width 712 height 63
click at [645, 439] on div "No replies" at bounding box center [614, 445] width 712 height 63
click at [739, 94] on div "AI agents Configure an AI agent that can tag tickets, respond to customers and …" at bounding box center [844, 85] width 1172 height 41
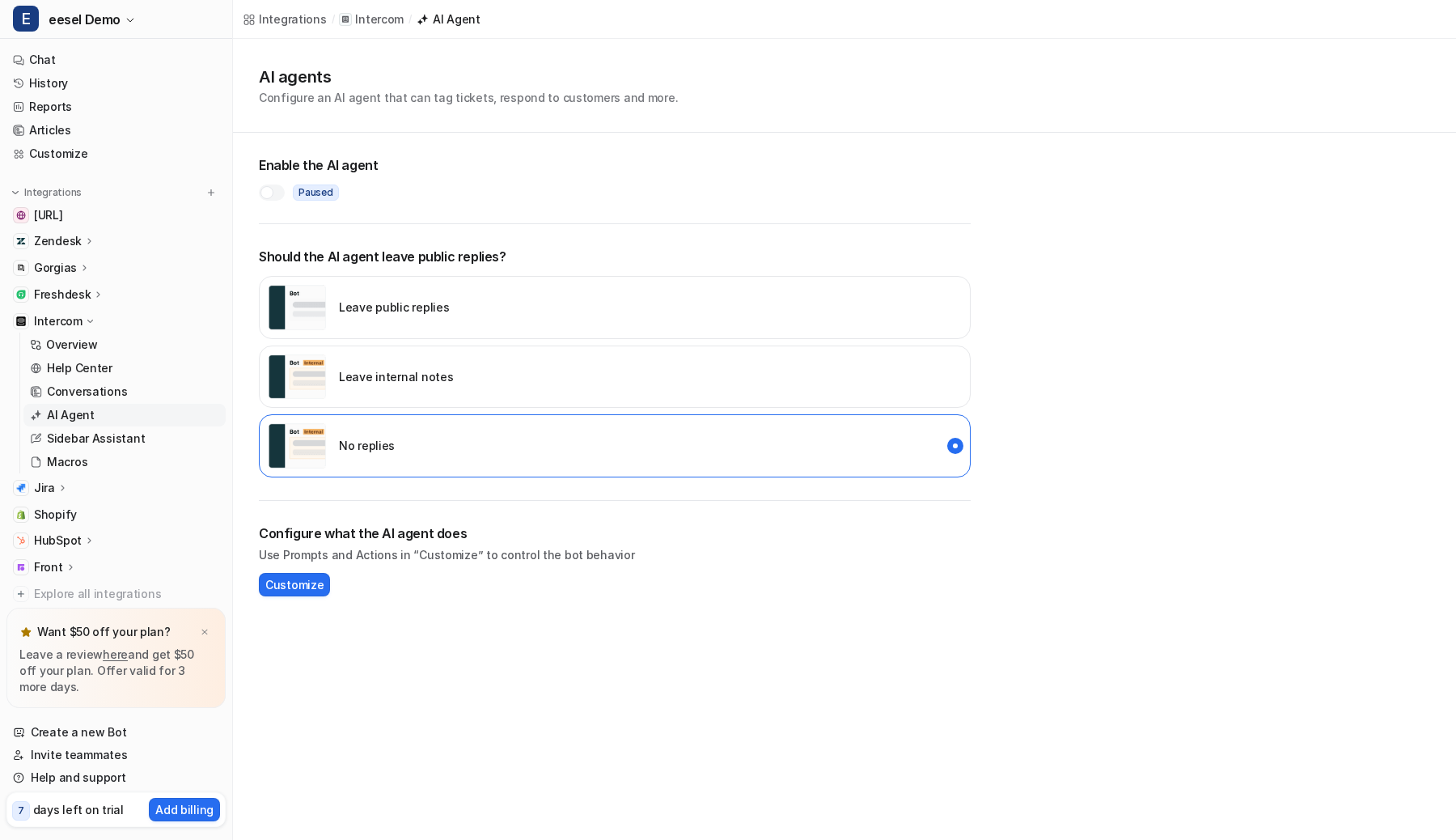
click at [590, 383] on div "Leave internal notes" at bounding box center [614, 376] width 712 height 63
click at [282, 192] on div at bounding box center [271, 192] width 26 height 16
click at [306, 420] on div "No replies" at bounding box center [614, 445] width 712 height 63
click at [265, 204] on div "Enable the AI agent live" at bounding box center [614, 178] width 712 height 92
click at [266, 199] on div at bounding box center [271, 192] width 26 height 16
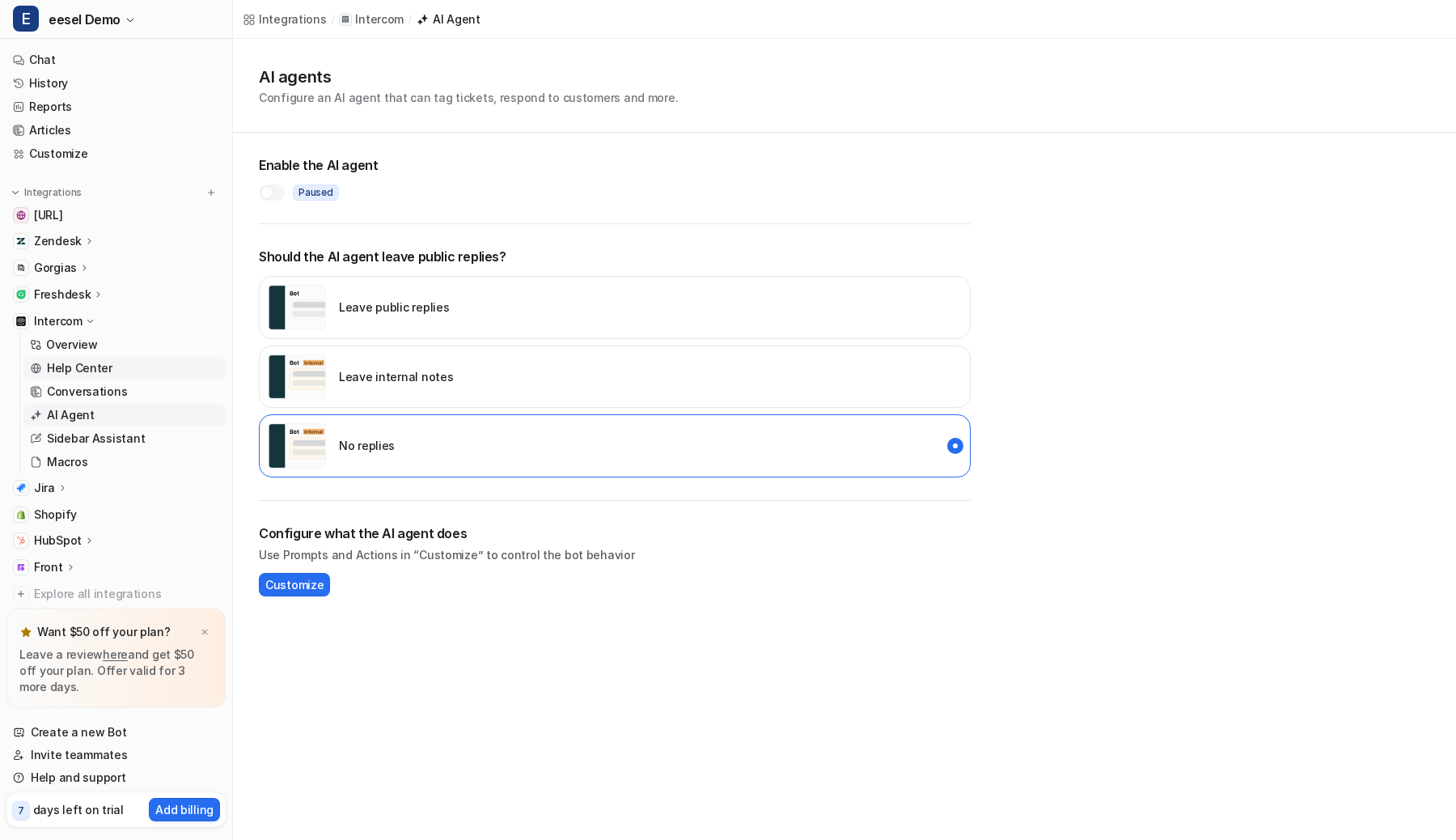
click at [100, 365] on p "Help Center" at bounding box center [80, 367] width 66 height 16
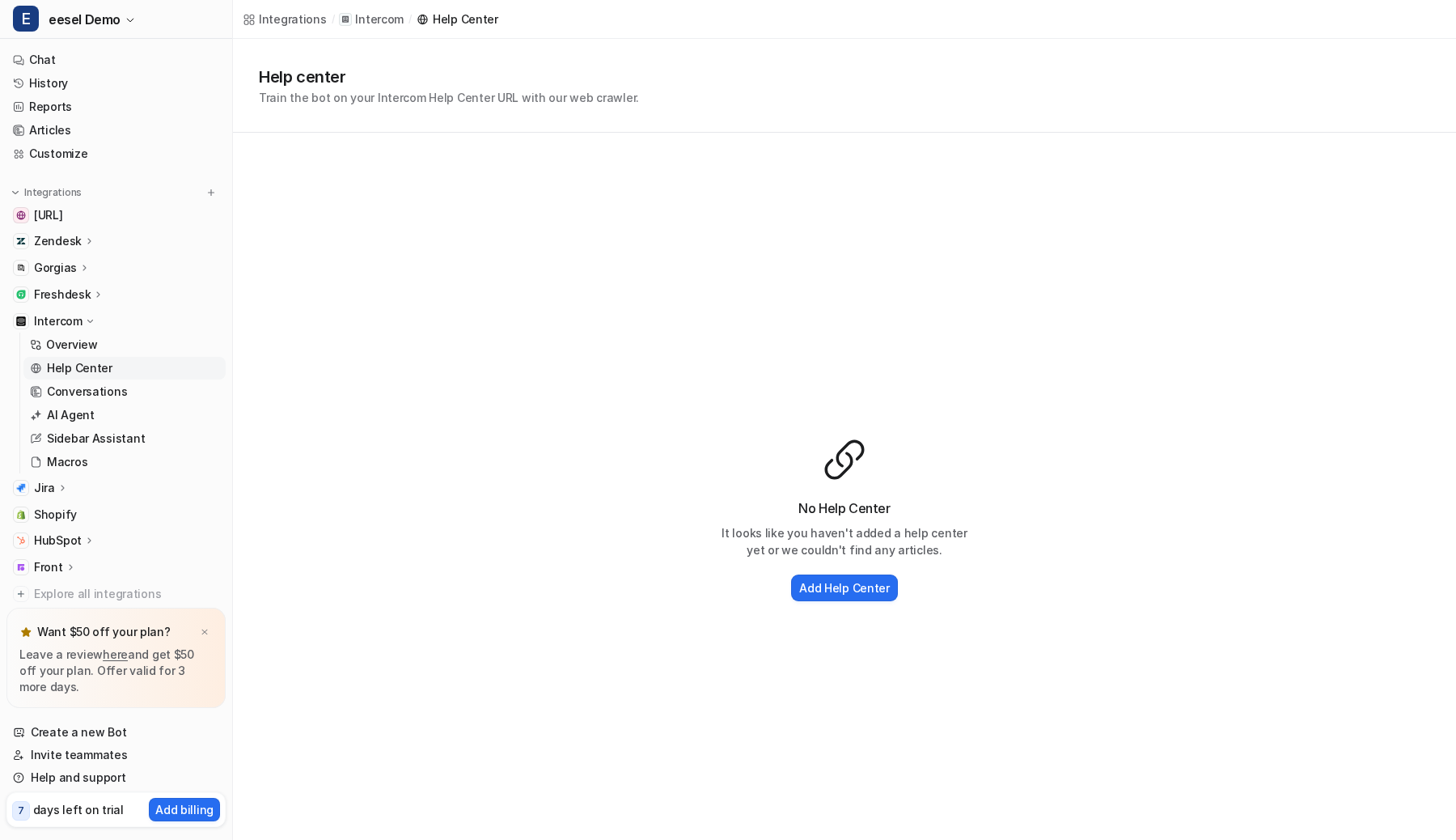
click at [439, 683] on div "No Help Center It looks like you haven't added a help center yet or we couldn't…" at bounding box center [845, 521] width 1223 height 775
click at [820, 114] on div "Help center Train the bot on your Intercom Help Center URL with our web crawler." at bounding box center [845, 85] width 1223 height 94
click at [852, 89] on div "Help center Train the bot on your Intercom Help Center URL with our web crawler." at bounding box center [844, 85] width 1172 height 41
click at [834, 88] on div "Help center Train the bot on your Intercom Help Center URL with our web crawler." at bounding box center [844, 85] width 1172 height 41
click at [871, 85] on div "Help center Train the bot on your Intercom Help Center URL with our web crawler." at bounding box center [844, 85] width 1172 height 41
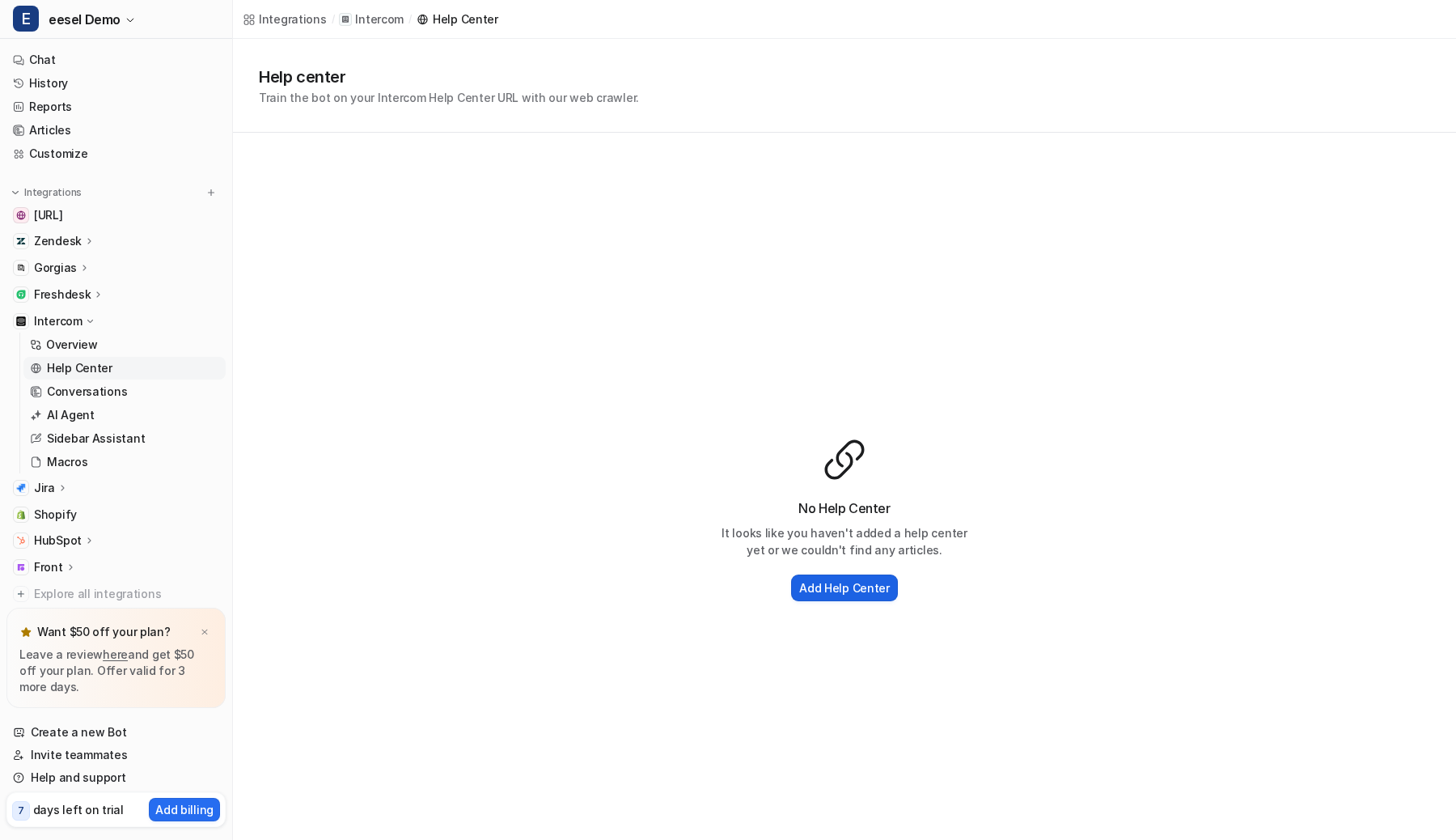
click at [826, 576] on button "Add Help Center" at bounding box center [844, 588] width 107 height 27
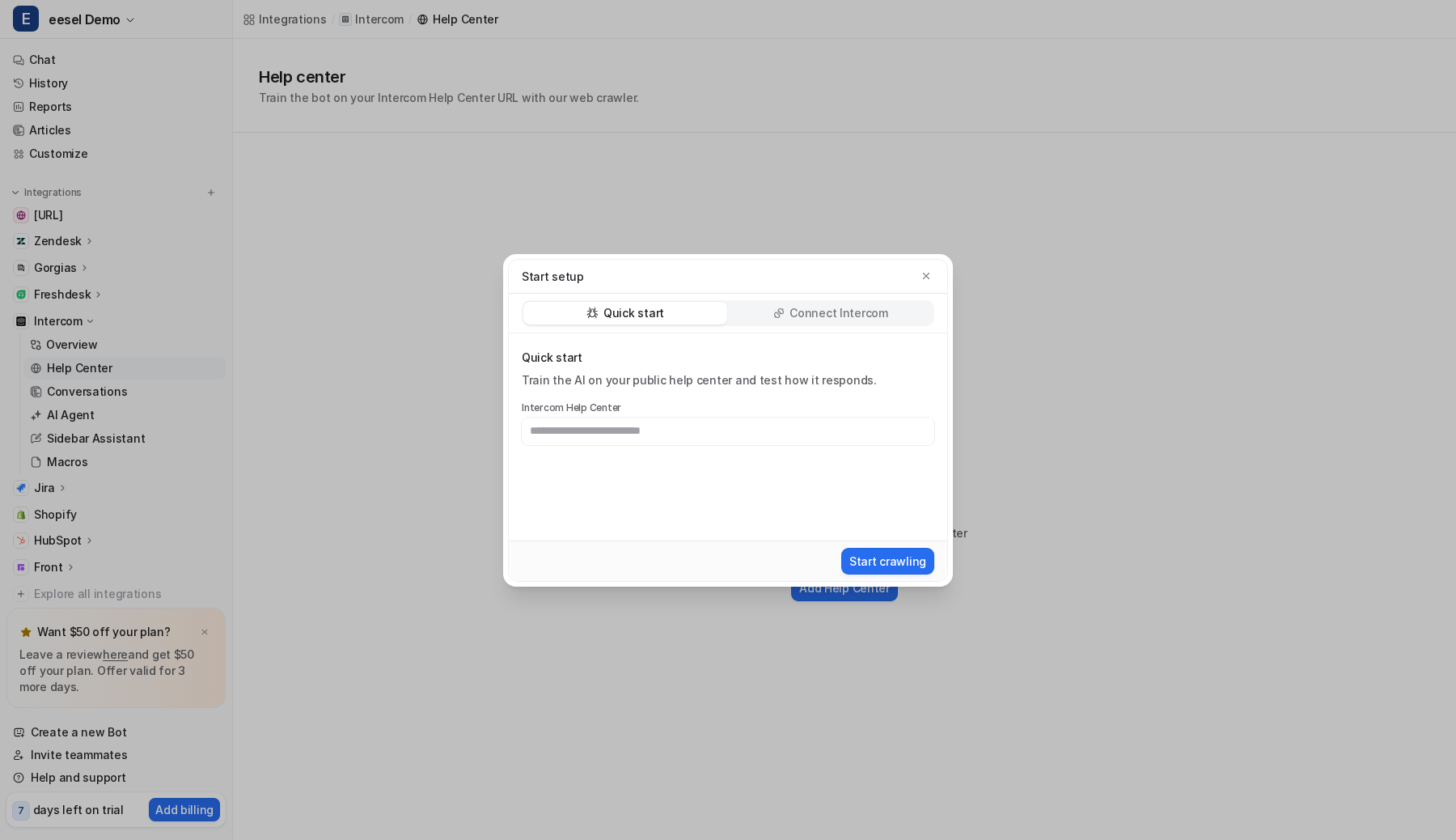
click at [762, 632] on div "Start setup Quick start Connect Intercom Quick start Train the AI on your publi…" at bounding box center [727, 420] width 475 height 840
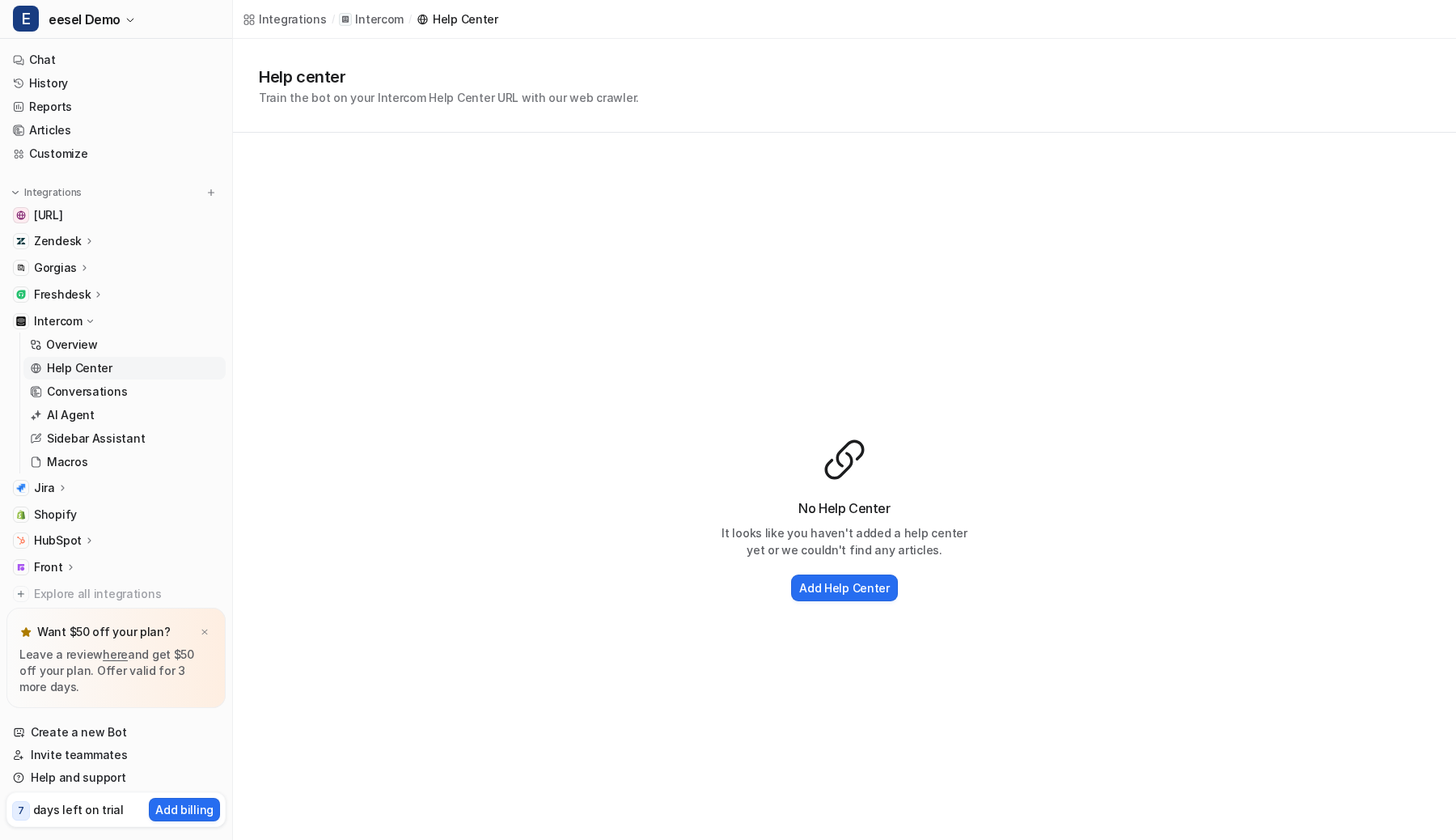
click at [857, 102] on div "Help center Train the bot on your Intercom Help Center URL with our web crawler." at bounding box center [844, 85] width 1172 height 41
click at [825, 576] on button "Add Help Center" at bounding box center [844, 588] width 107 height 27
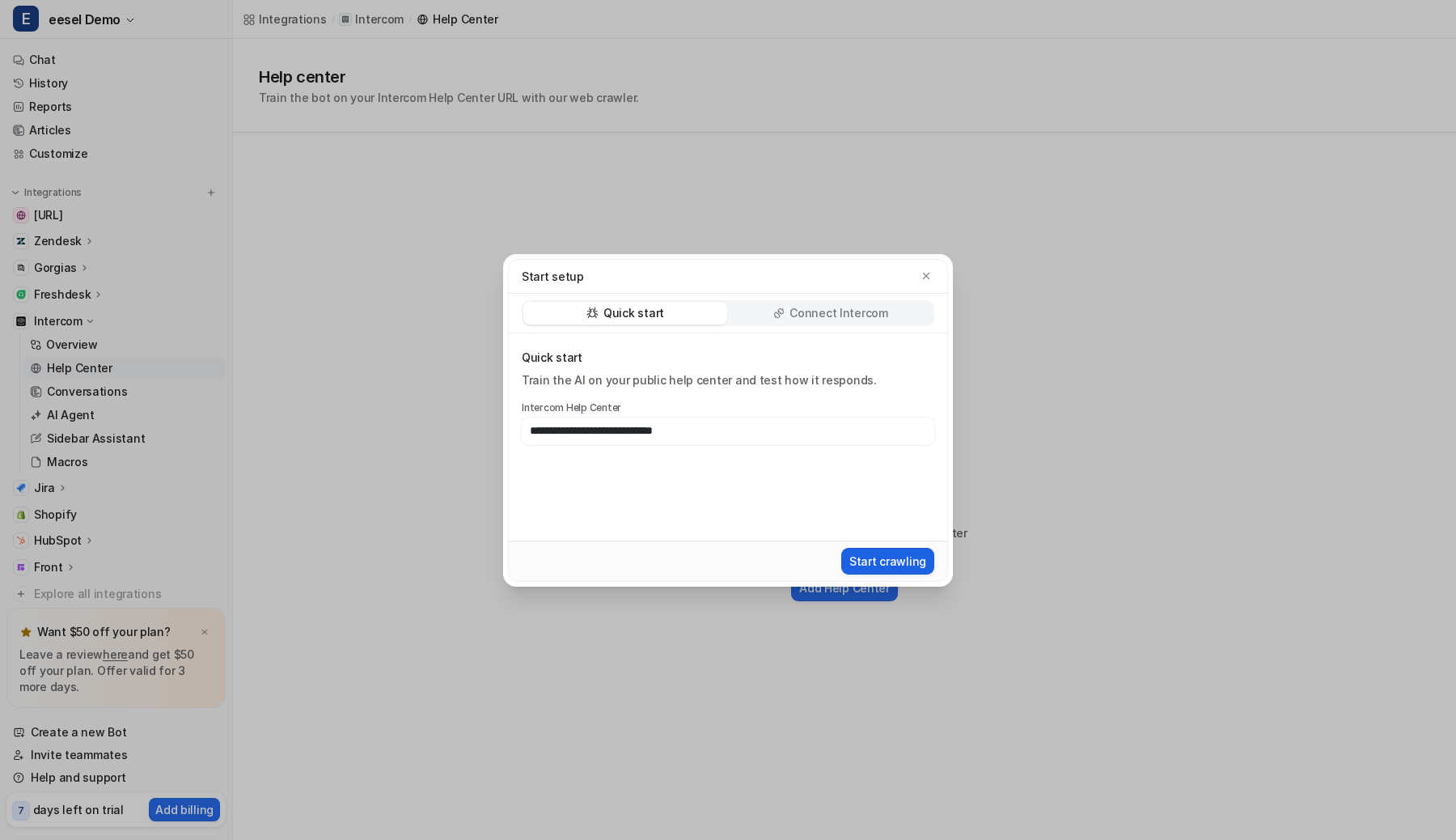
type input "**********"
click at [865, 555] on button "Start crawling" at bounding box center [887, 561] width 93 height 27
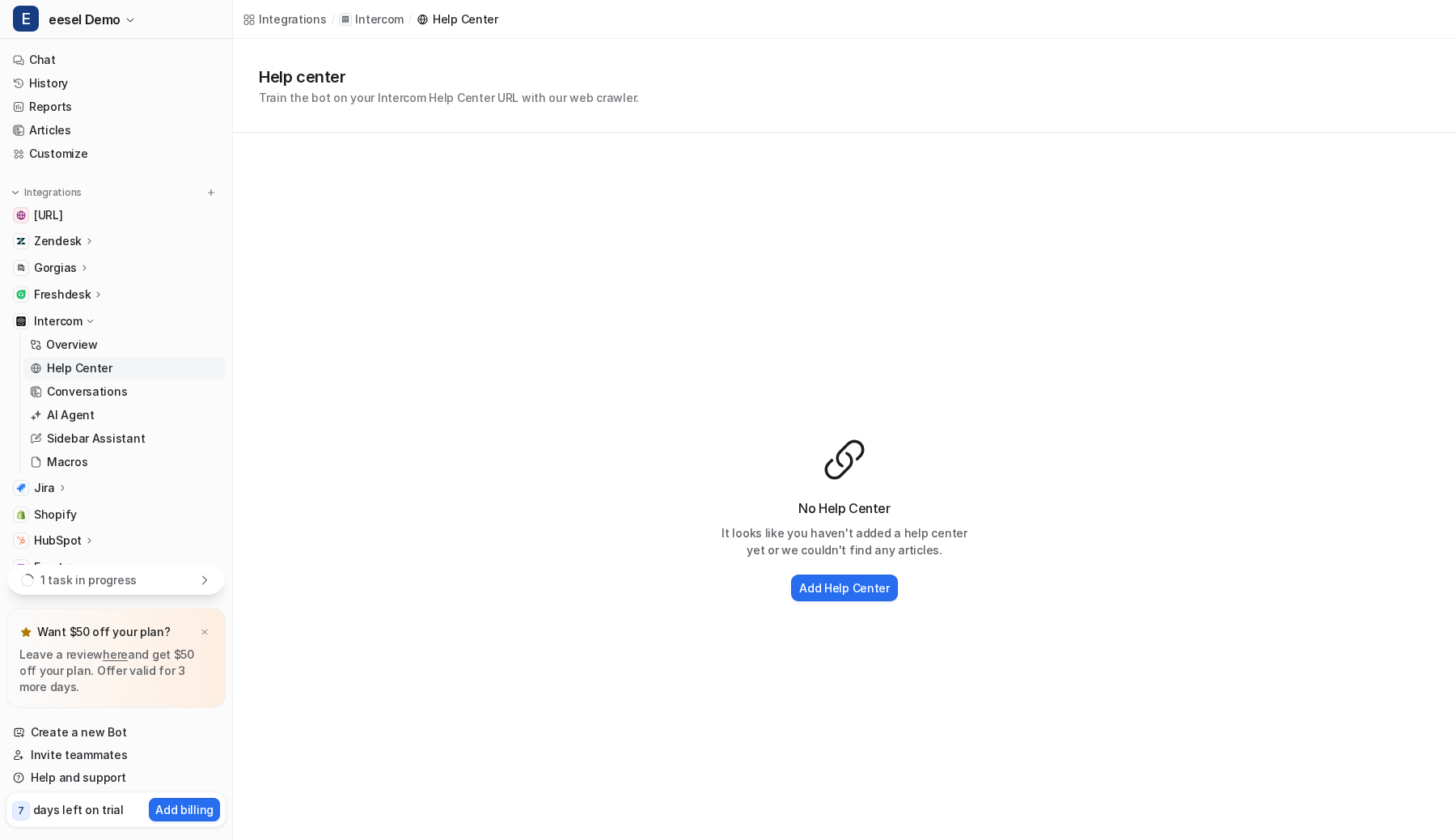
click at [168, 584] on div "1 task in progress" at bounding box center [116, 580] width 216 height 30
click at [202, 634] on img at bounding box center [204, 632] width 10 height 11
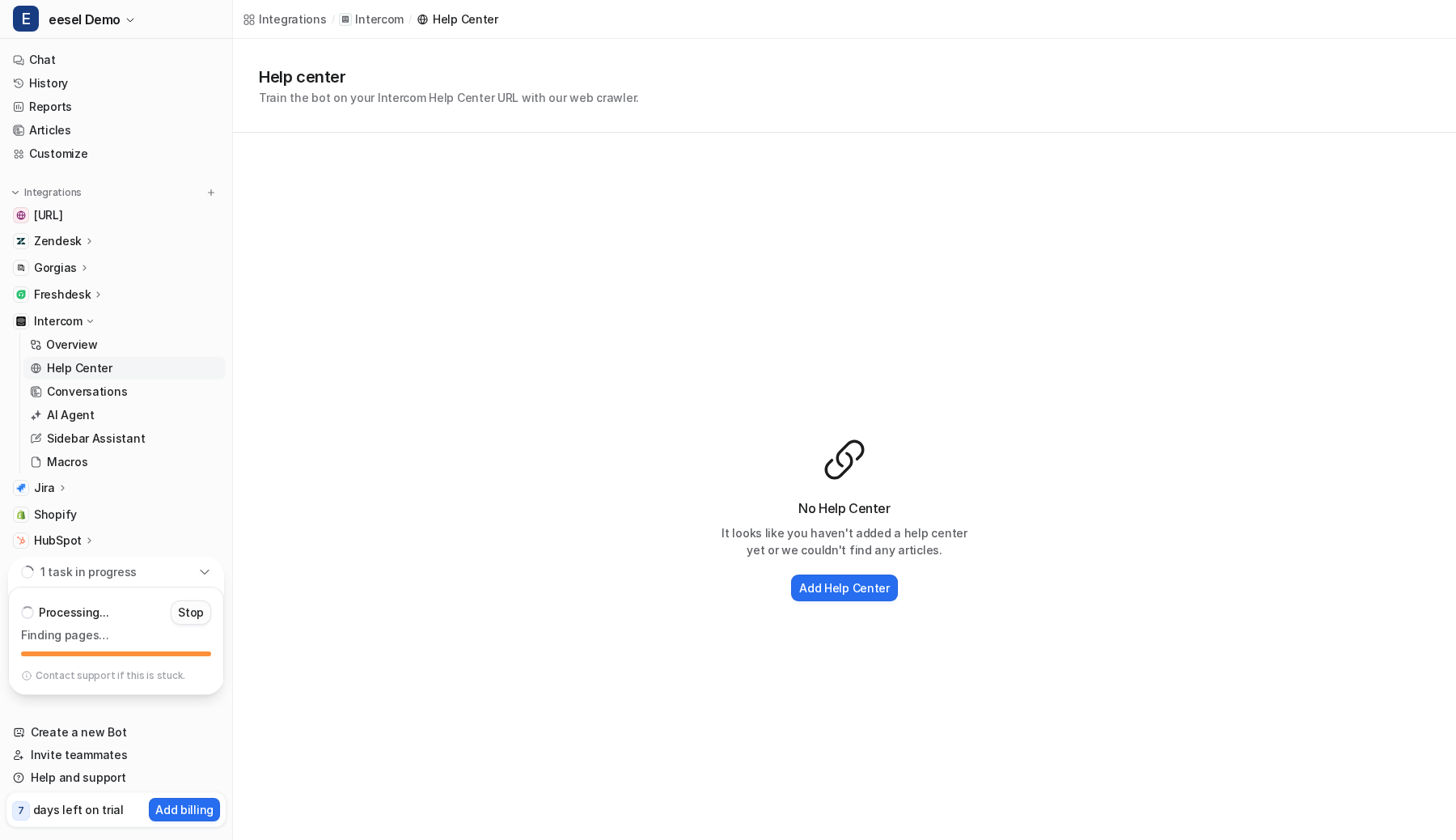
click at [202, 613] on p "Stop" at bounding box center [191, 612] width 26 height 16
click at [863, 114] on div "Help center Train the bot on your Intercom Help Center URL with our web crawler." at bounding box center [845, 85] width 1223 height 94
click at [833, 107] on div "Help center Train the bot on your Intercom Help Center URL with our web crawler." at bounding box center [845, 85] width 1223 height 94
click at [832, 107] on div "Help center Train the bot on your Intercom Help Center URL with our web crawler." at bounding box center [845, 85] width 1223 height 94
click at [819, 597] on button "Add Help Center" at bounding box center [844, 588] width 107 height 27
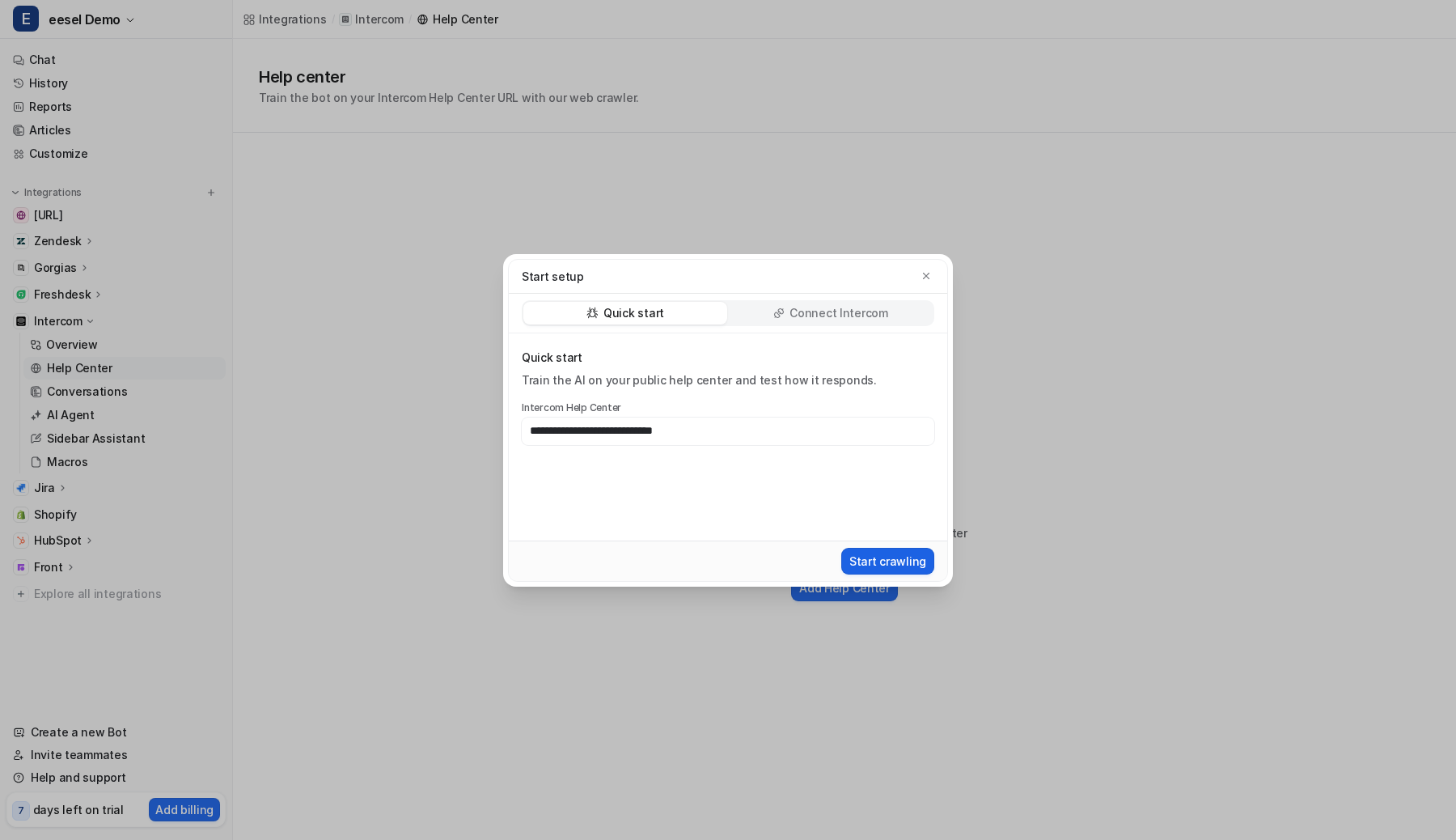
type input "**********"
click at [864, 564] on button "Start crawling" at bounding box center [887, 561] width 93 height 27
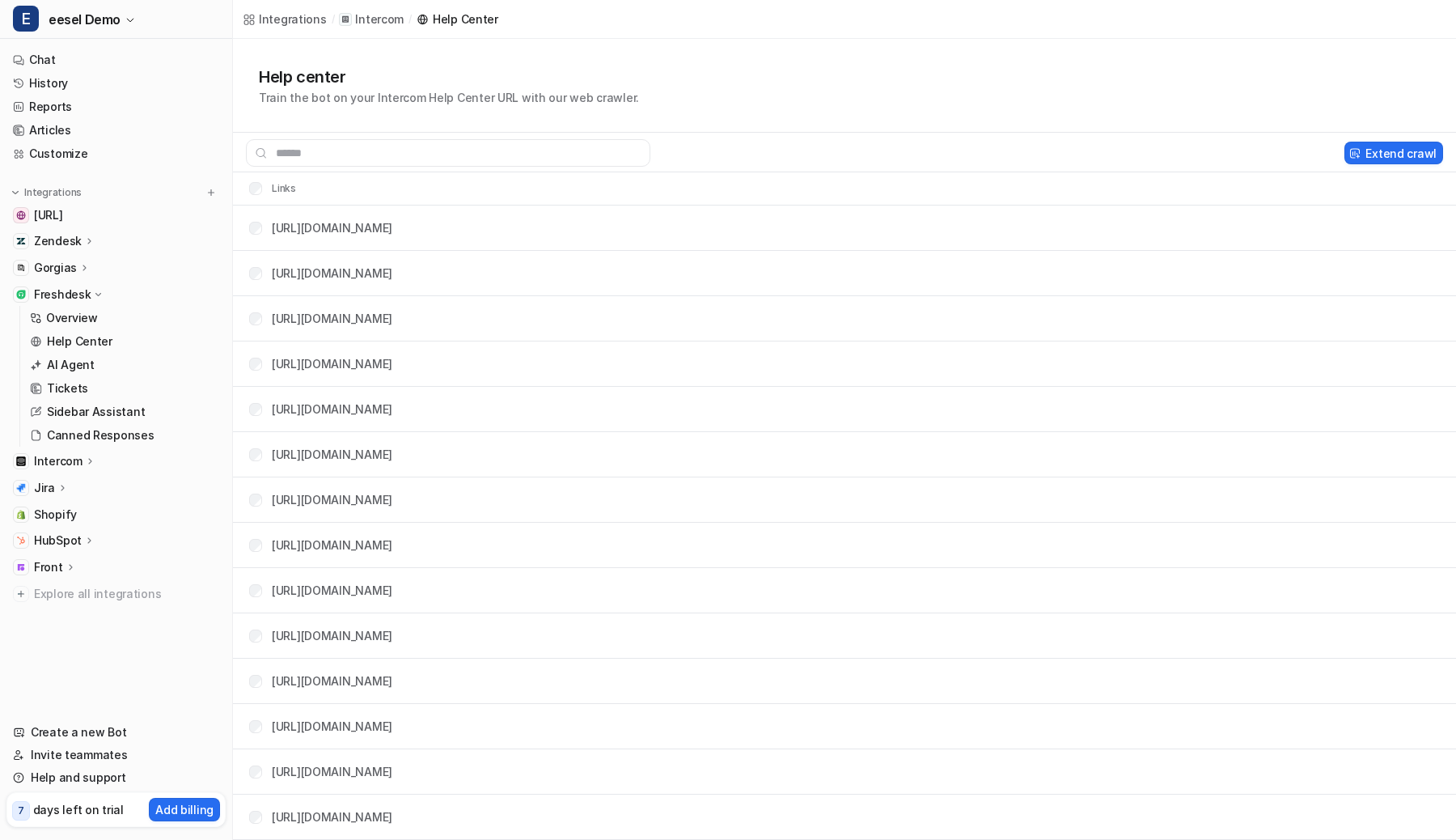
click at [781, 42] on div "Help center Train the bot on your Intercom Help Center URL with our web crawler." at bounding box center [845, 85] width 1223 height 94
click at [1282, 138] on div "Delete selected Extend crawl" at bounding box center [845, 152] width 1223 height 40
click at [1281, 149] on button "Delete selected" at bounding box center [1271, 152] width 116 height 22
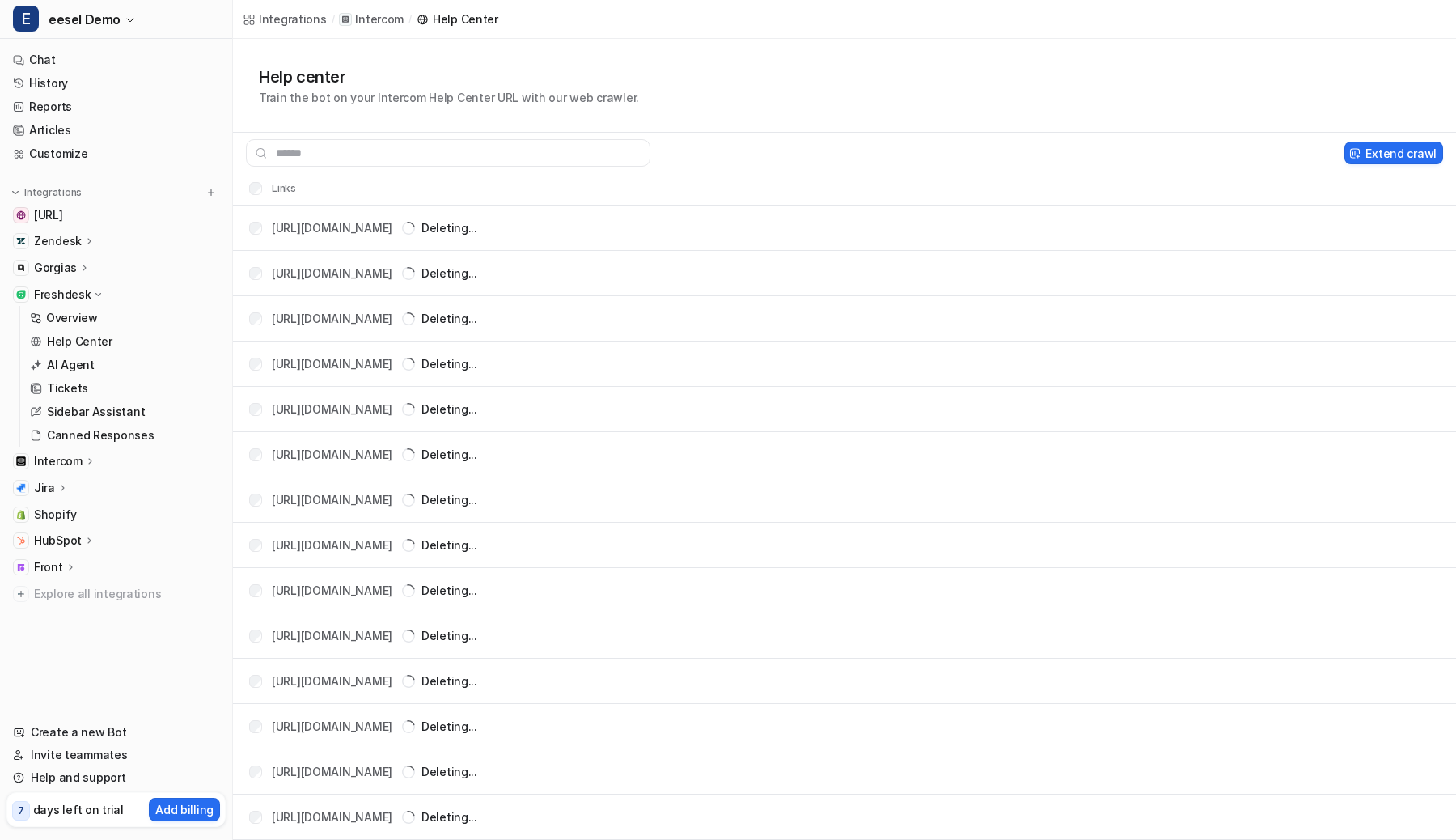
click at [96, 290] on icon at bounding box center [98, 294] width 13 height 12
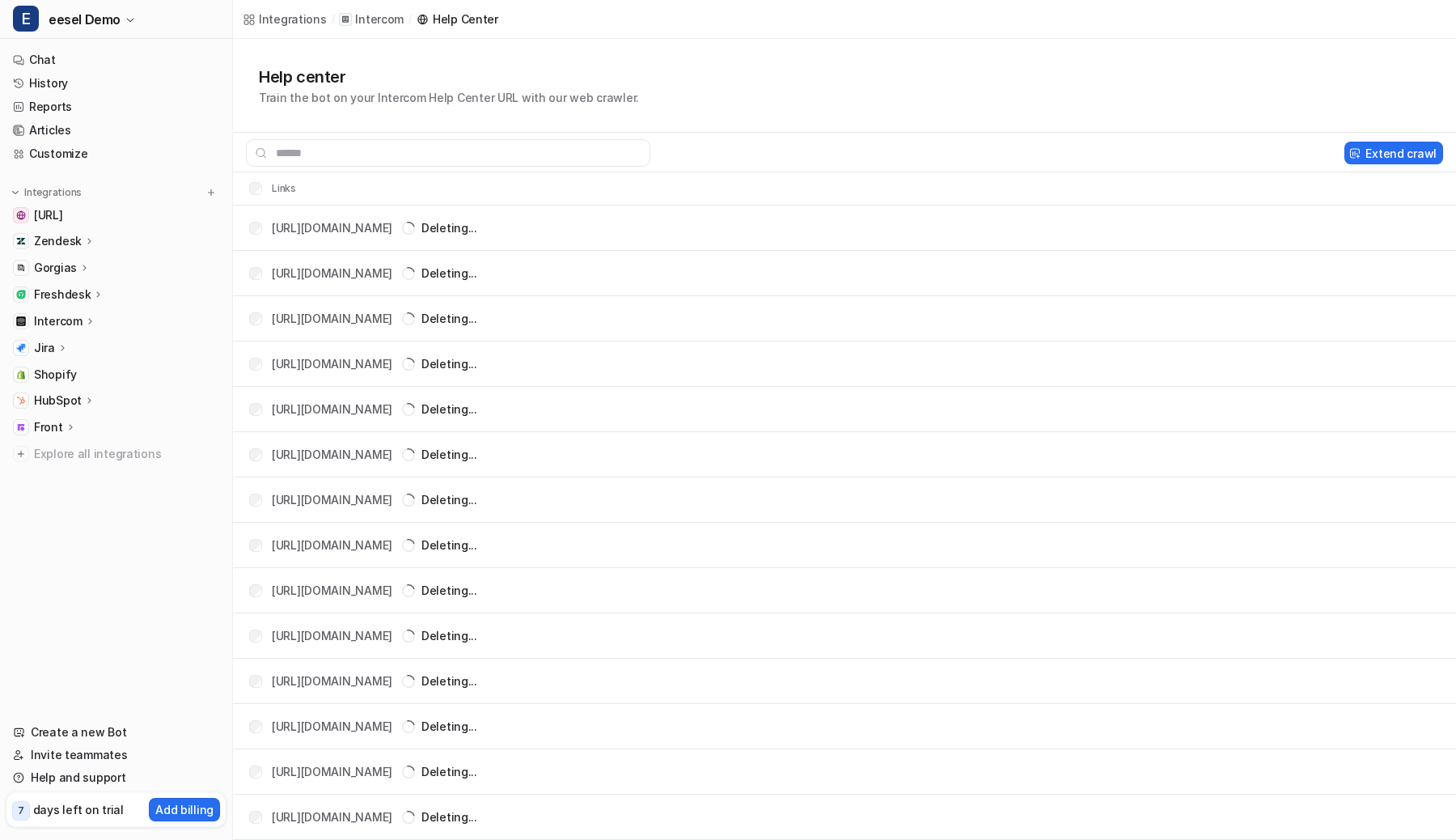
click at [72, 313] on p "Intercom" at bounding box center [58, 321] width 48 height 16
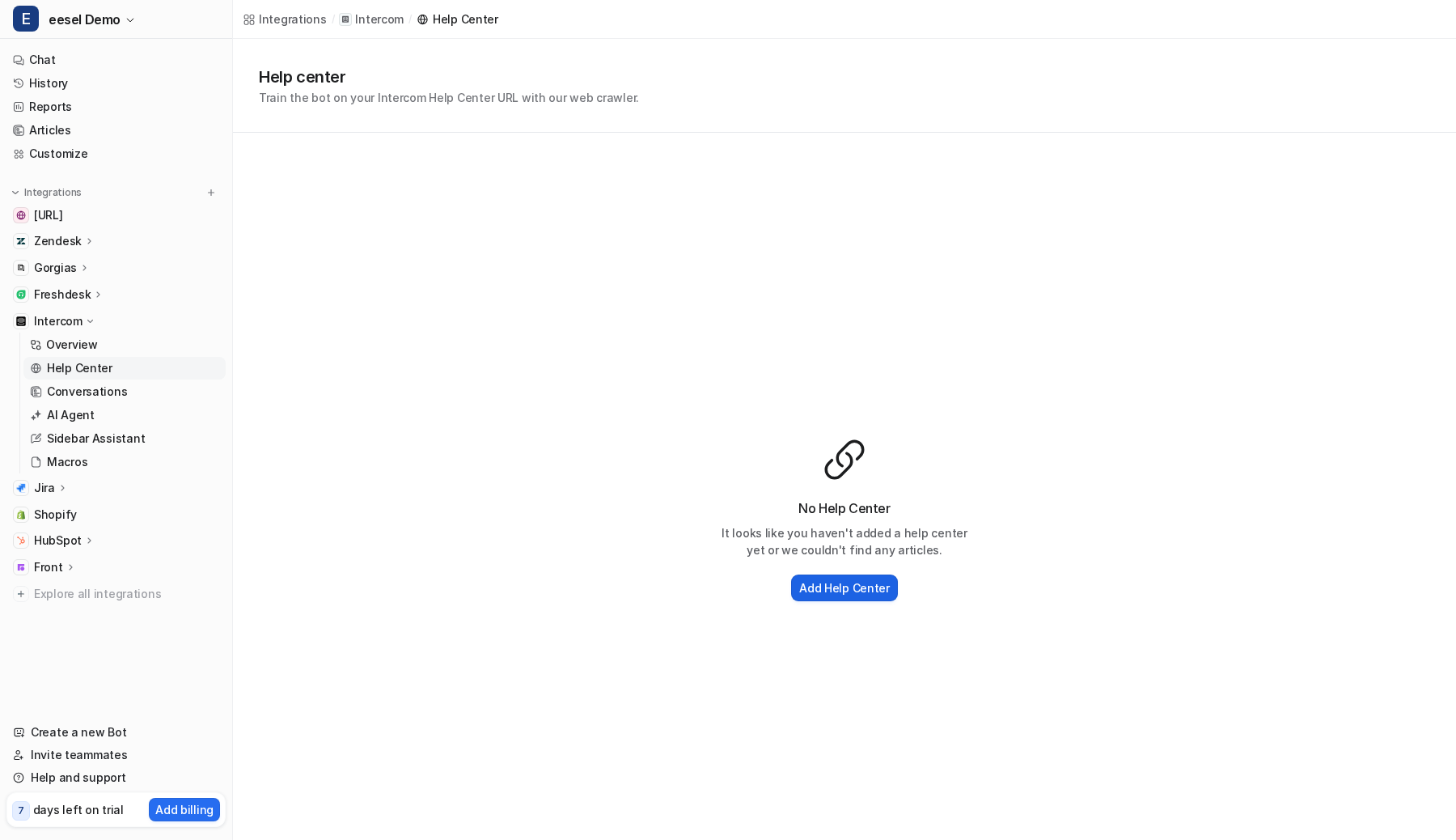
click at [821, 583] on h2 "Add Help Center" at bounding box center [845, 588] width 91 height 17
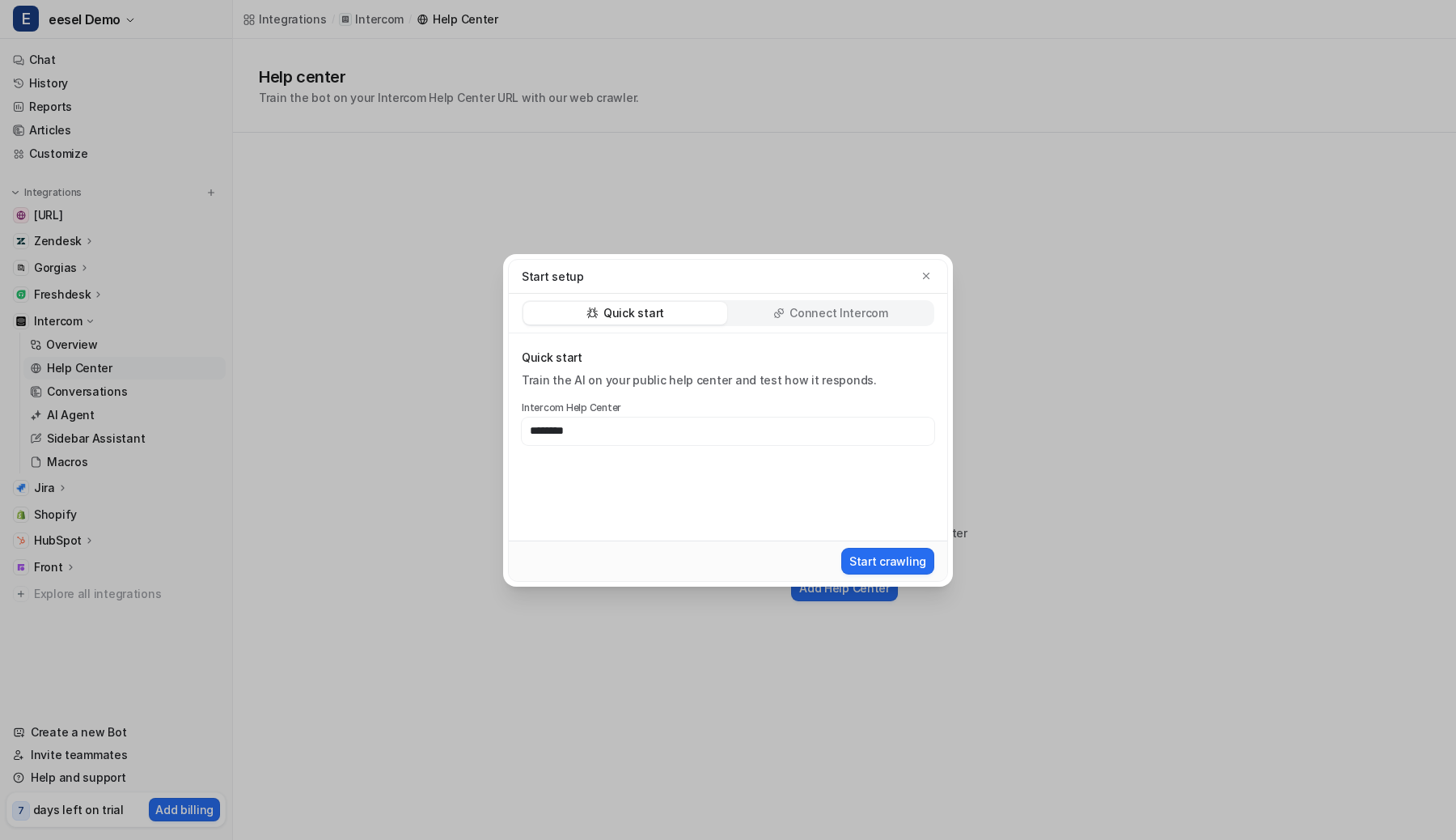
type input "********"
click at [916, 269] on div "Start setup" at bounding box center [728, 277] width 413 height 17
click at [926, 272] on icon "button" at bounding box center [927, 276] width 12 height 12
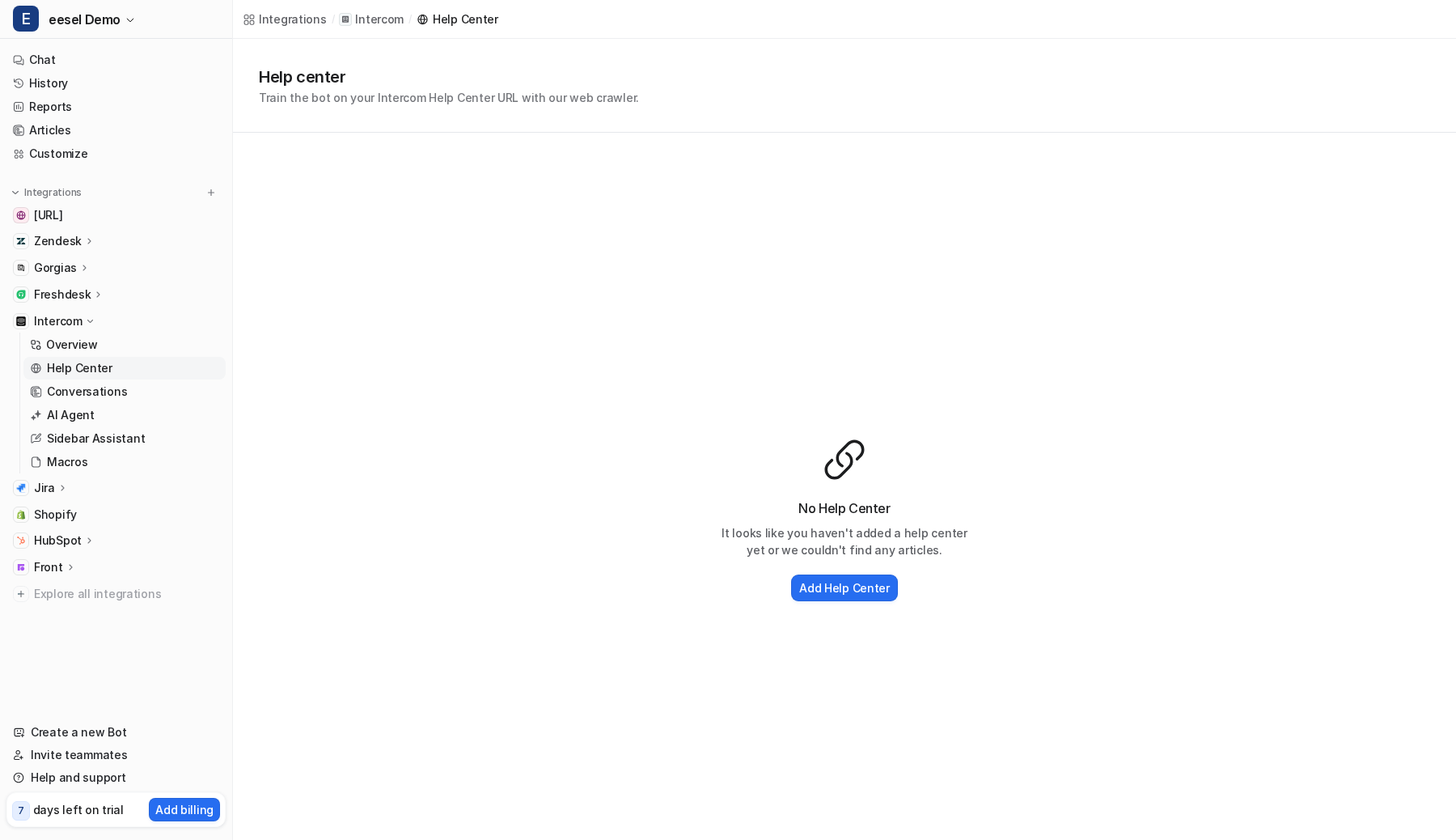
click at [815, 106] on div "Help center Train the bot on your Intercom Help Center URL with our web crawler." at bounding box center [845, 85] width 1223 height 94
click at [799, 96] on div "Help center Train the bot on your Intercom Help Center URL with our web crawler." at bounding box center [844, 85] width 1172 height 41
click at [802, 580] on h2 "Add Help Center" at bounding box center [845, 588] width 91 height 17
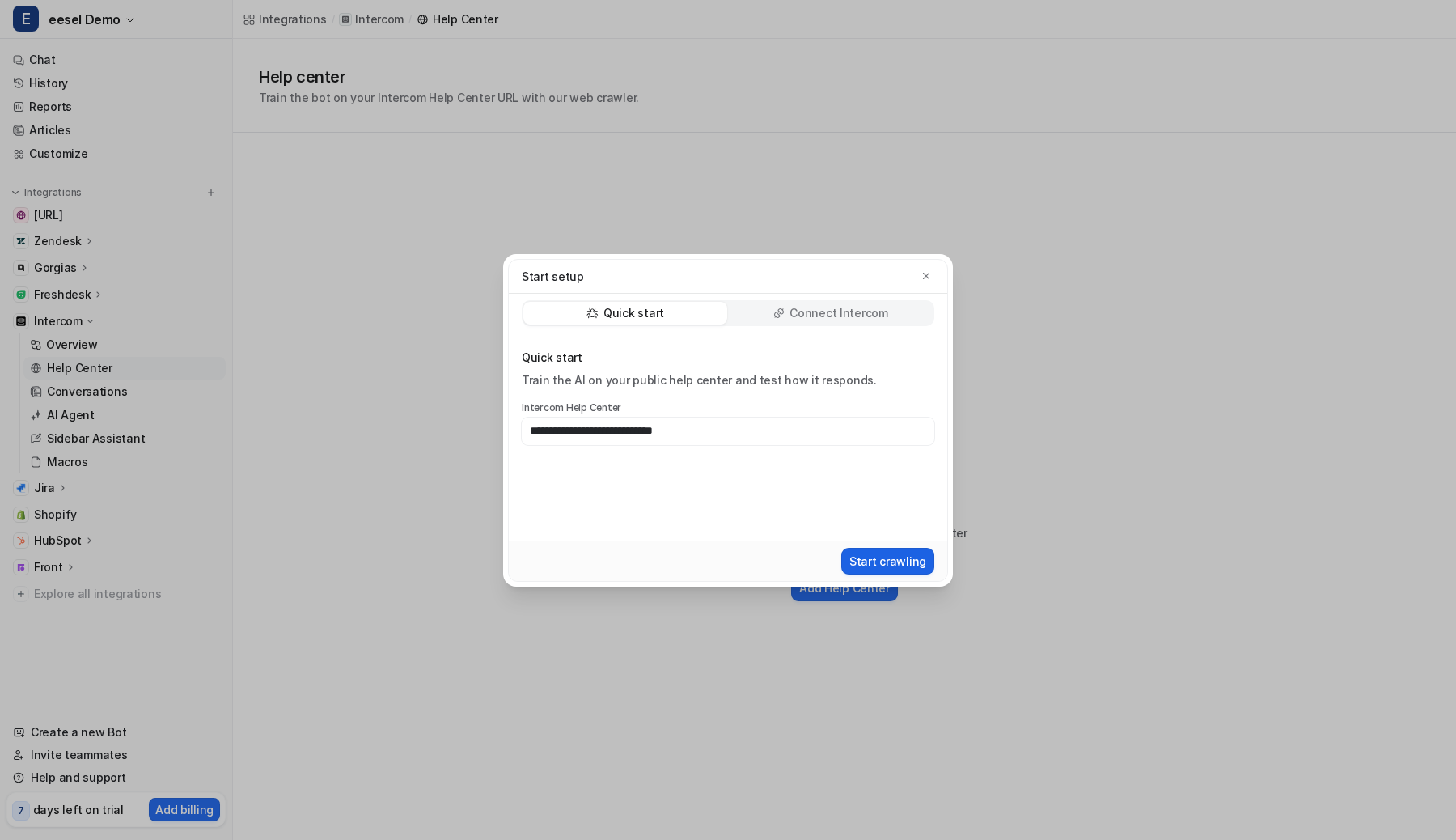
type input "**********"
click at [873, 563] on button "Start crawling" at bounding box center [887, 561] width 93 height 27
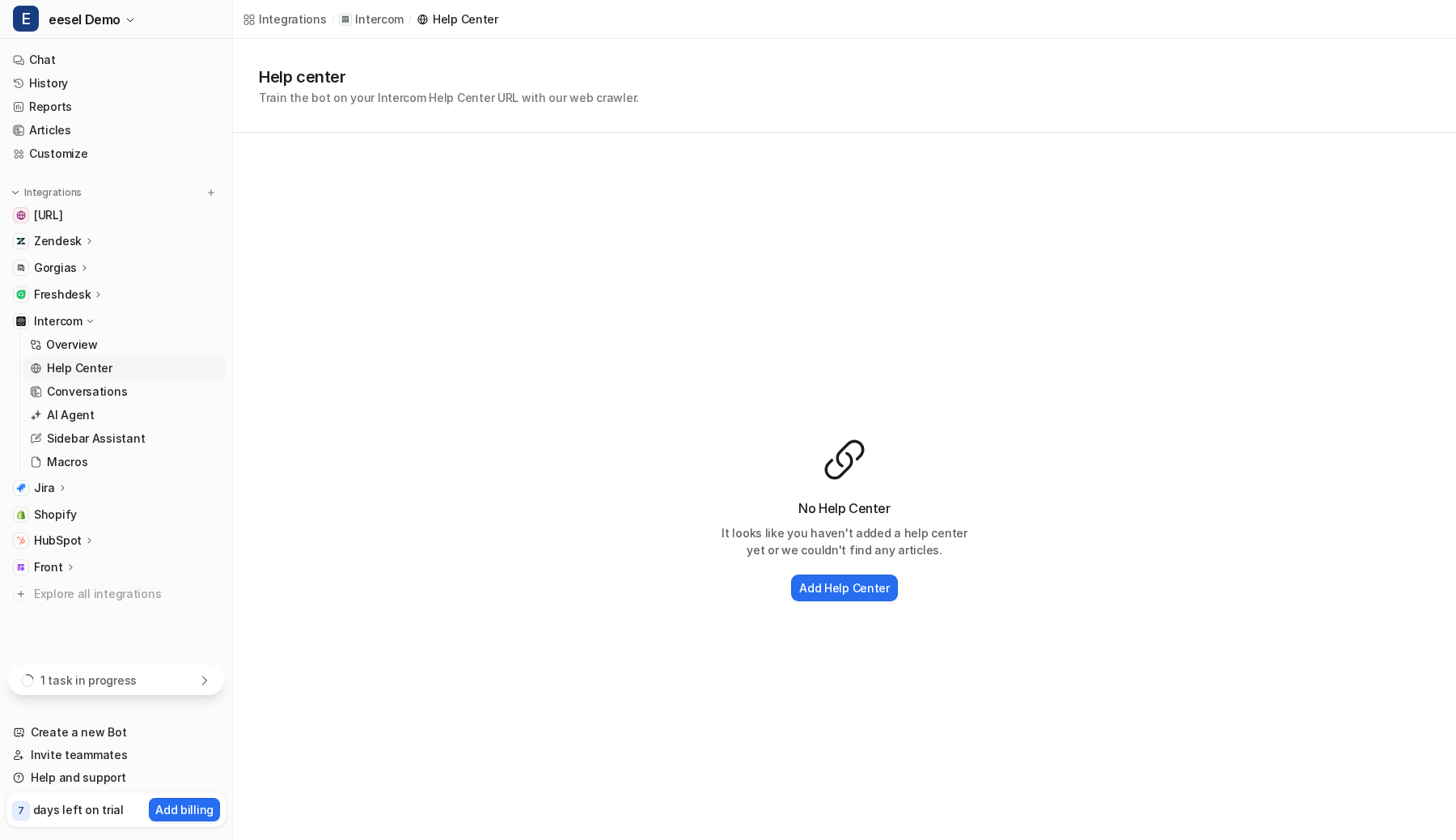
click at [181, 680] on div "1 task in progress" at bounding box center [116, 680] width 216 height 30
click at [186, 615] on p "Stop" at bounding box center [191, 612] width 26 height 16
click at [848, 103] on div "Help center Train the bot on your Intercom Help Center URL with our web crawler." at bounding box center [844, 85] width 1172 height 41
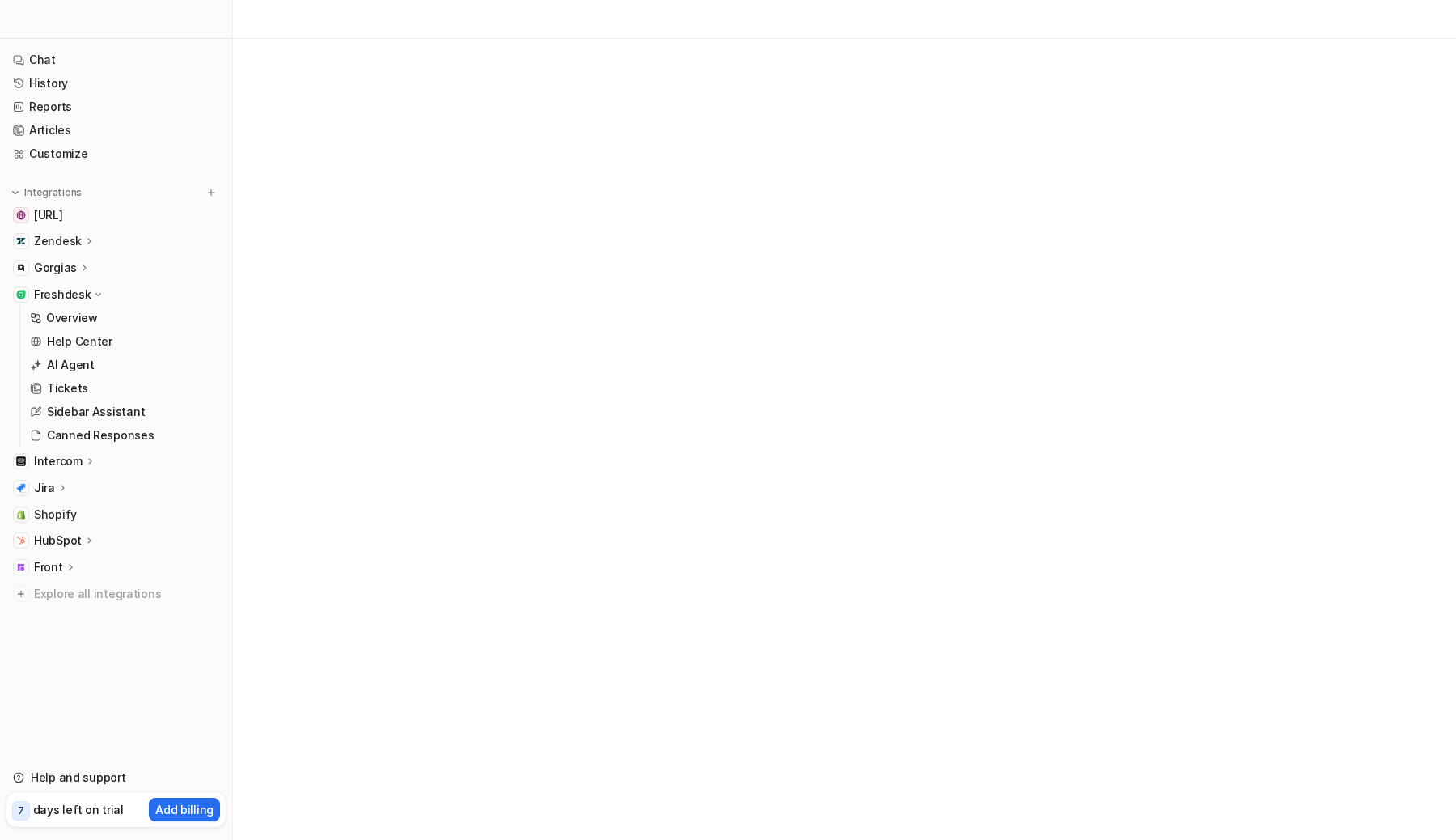
click at [79, 294] on p "Freshdesk" at bounding box center [62, 294] width 57 height 16
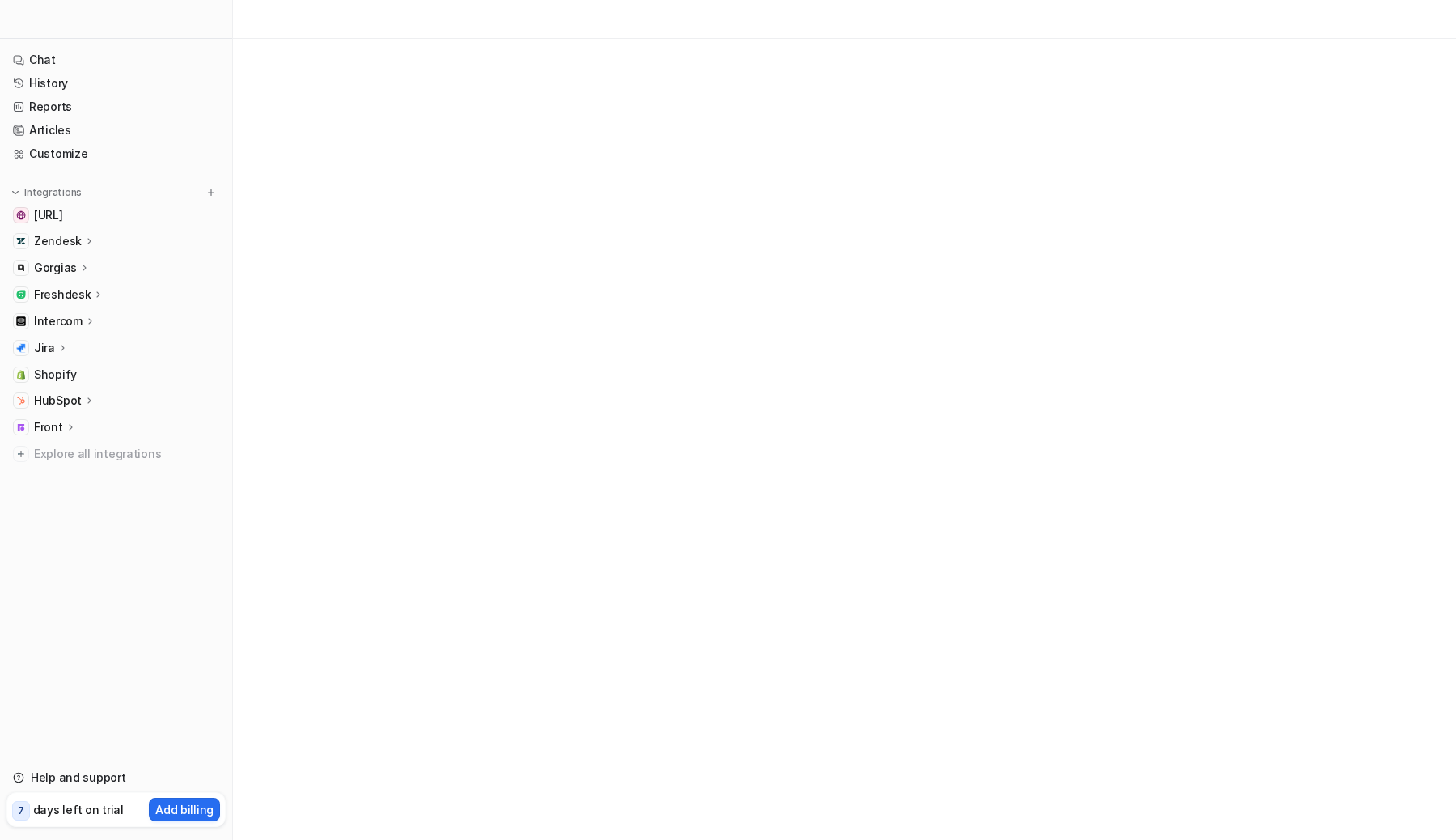
click at [72, 319] on p "Intercom" at bounding box center [58, 321] width 48 height 16
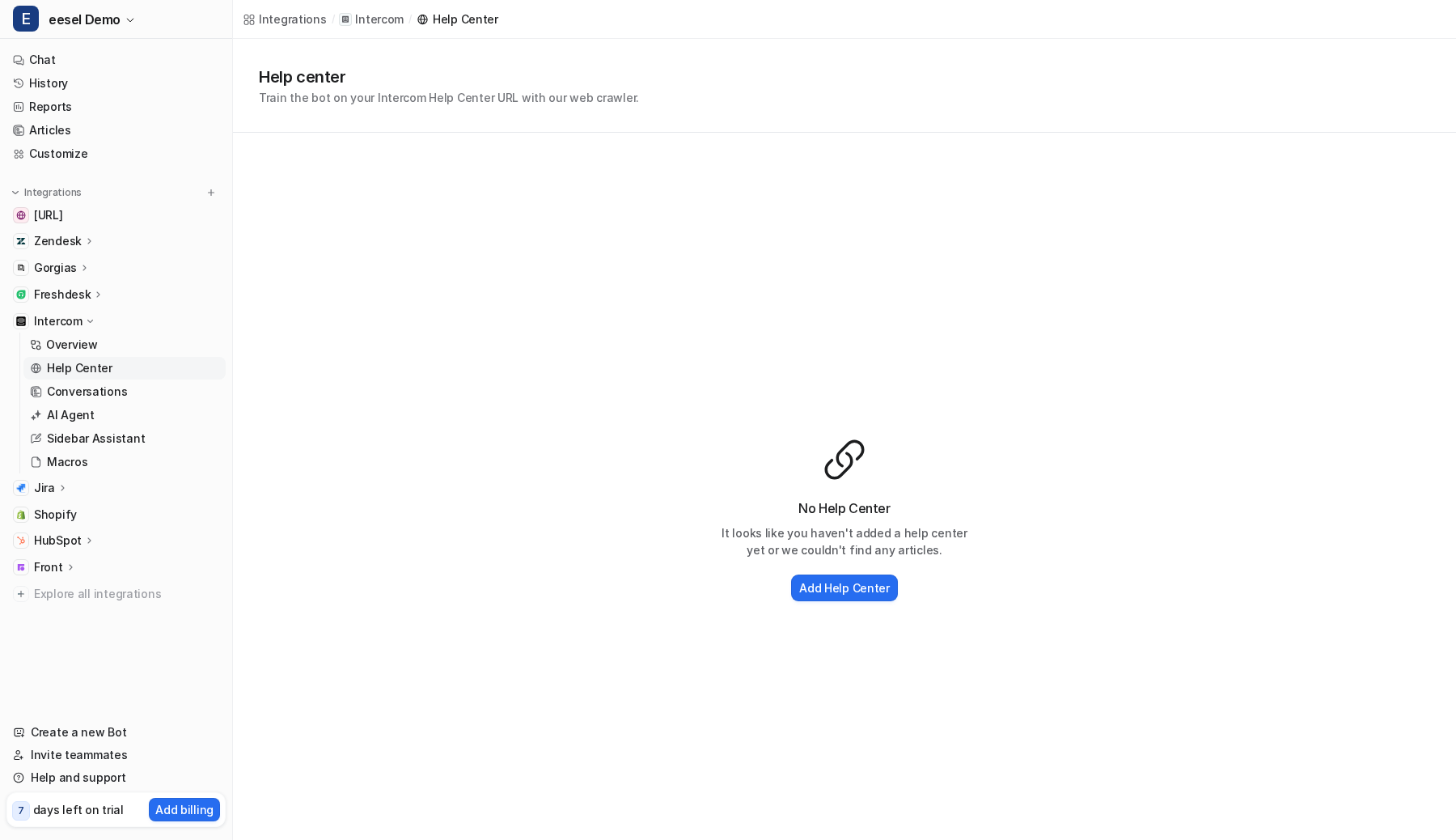
click at [857, 82] on div "Help center Train the bot on your Intercom Help Center URL with our web crawler." at bounding box center [844, 85] width 1172 height 41
click at [853, 585] on h2 "Add Help Center" at bounding box center [845, 588] width 91 height 17
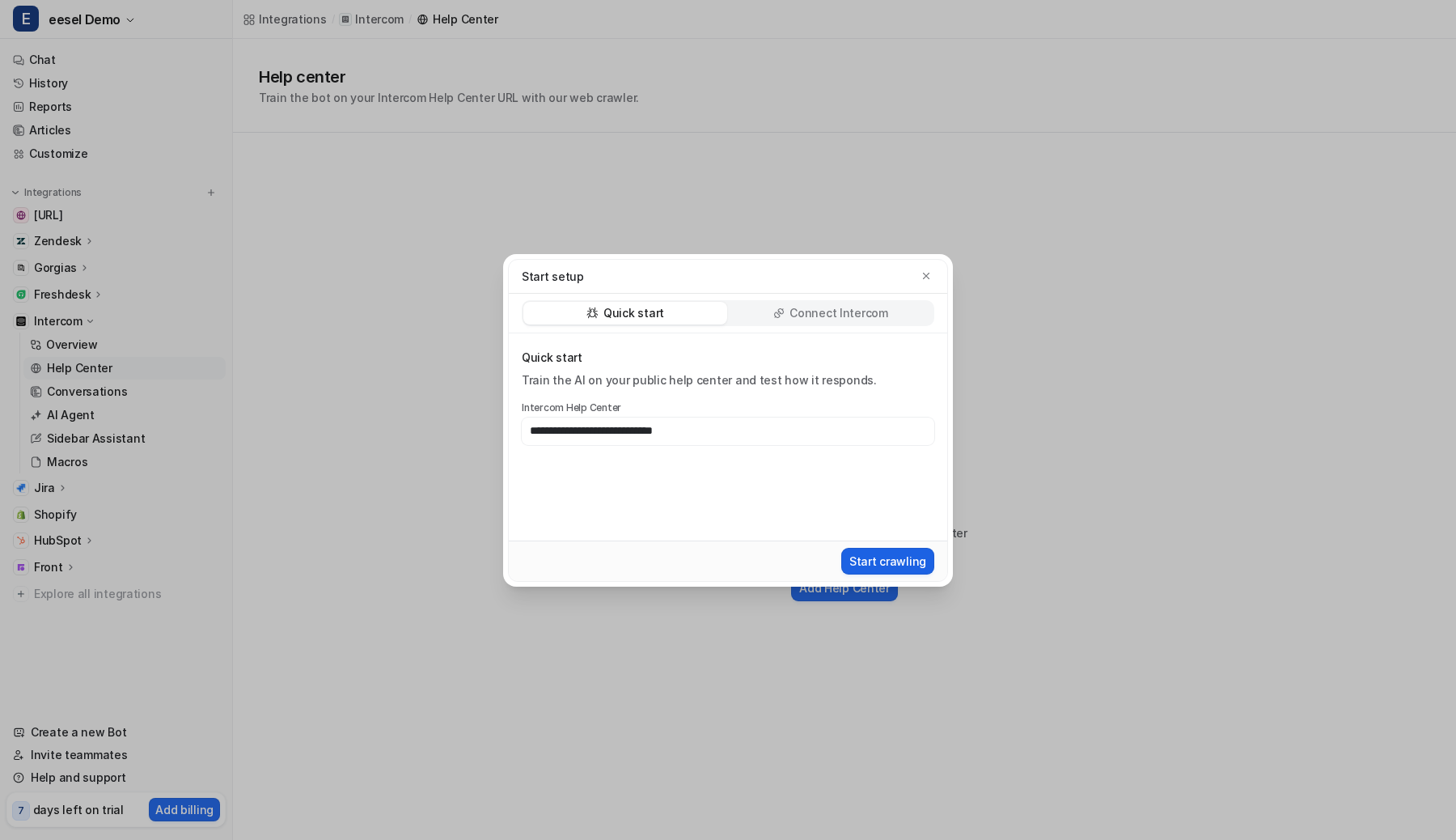
type input "**********"
click at [922, 566] on button "Start crawling" at bounding box center [887, 561] width 93 height 27
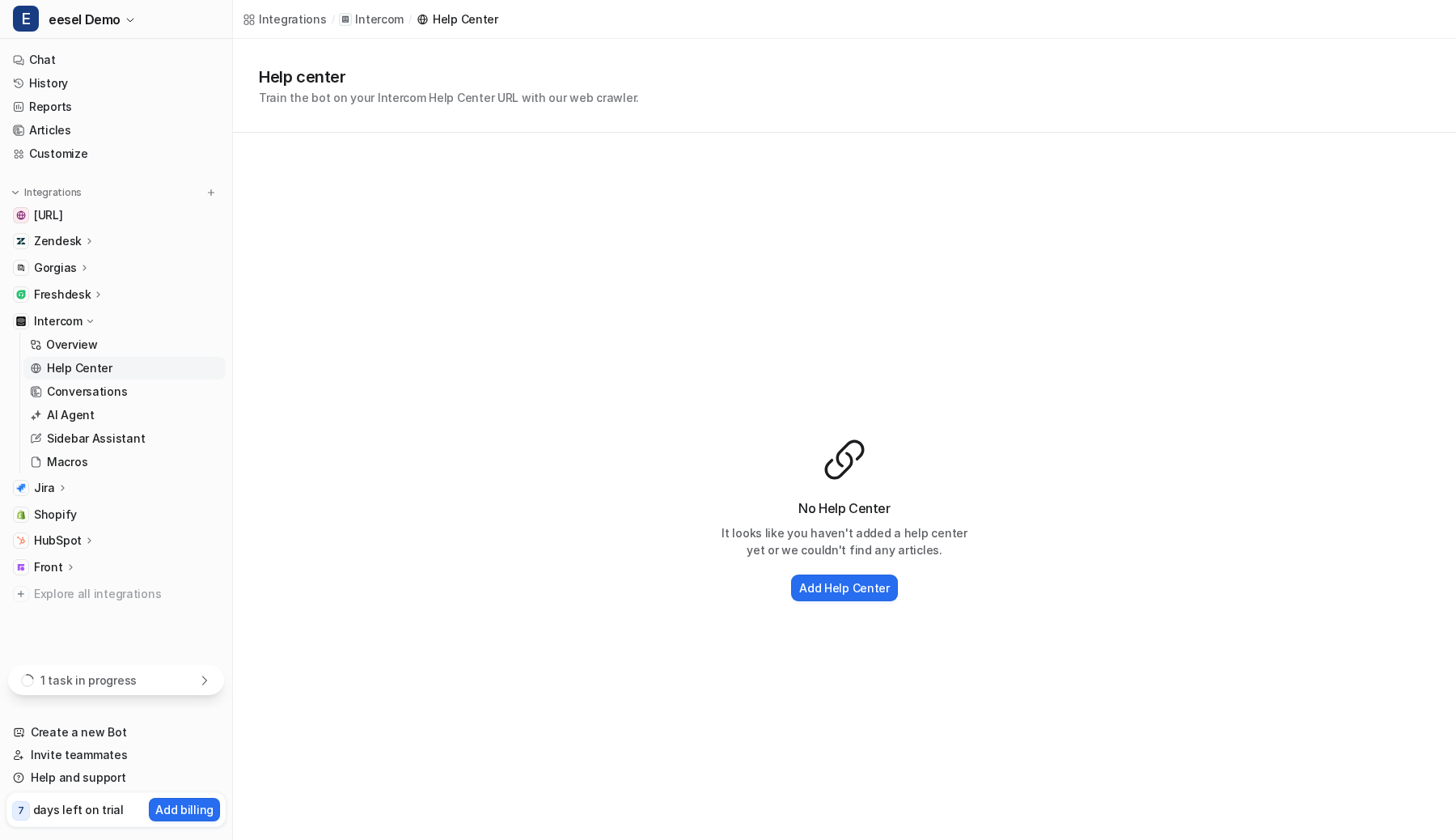
click at [143, 686] on div "1 task in progress" at bounding box center [116, 680] width 216 height 30
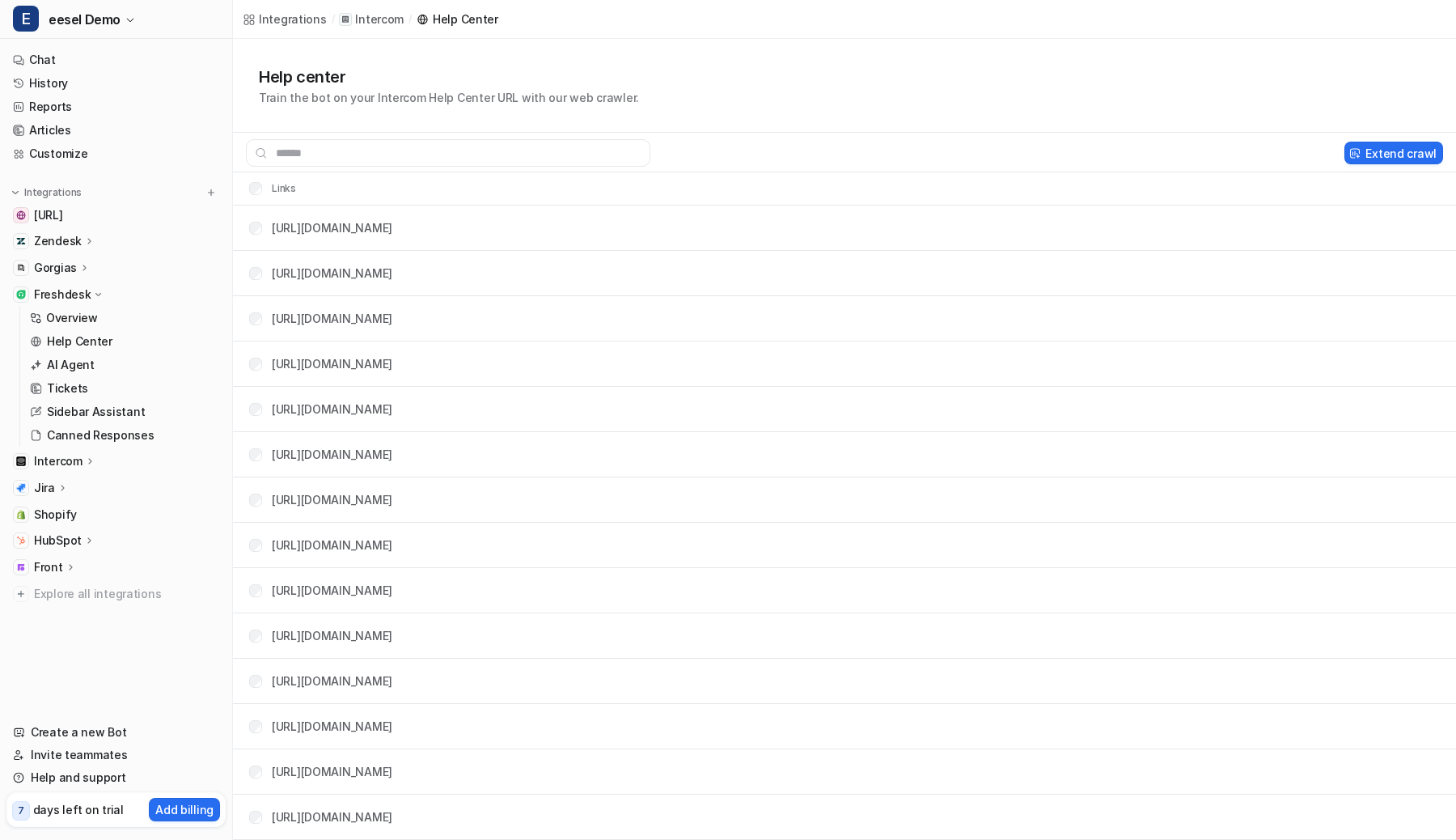
click at [91, 286] on div "Freshdesk" at bounding box center [68, 294] width 70 height 16
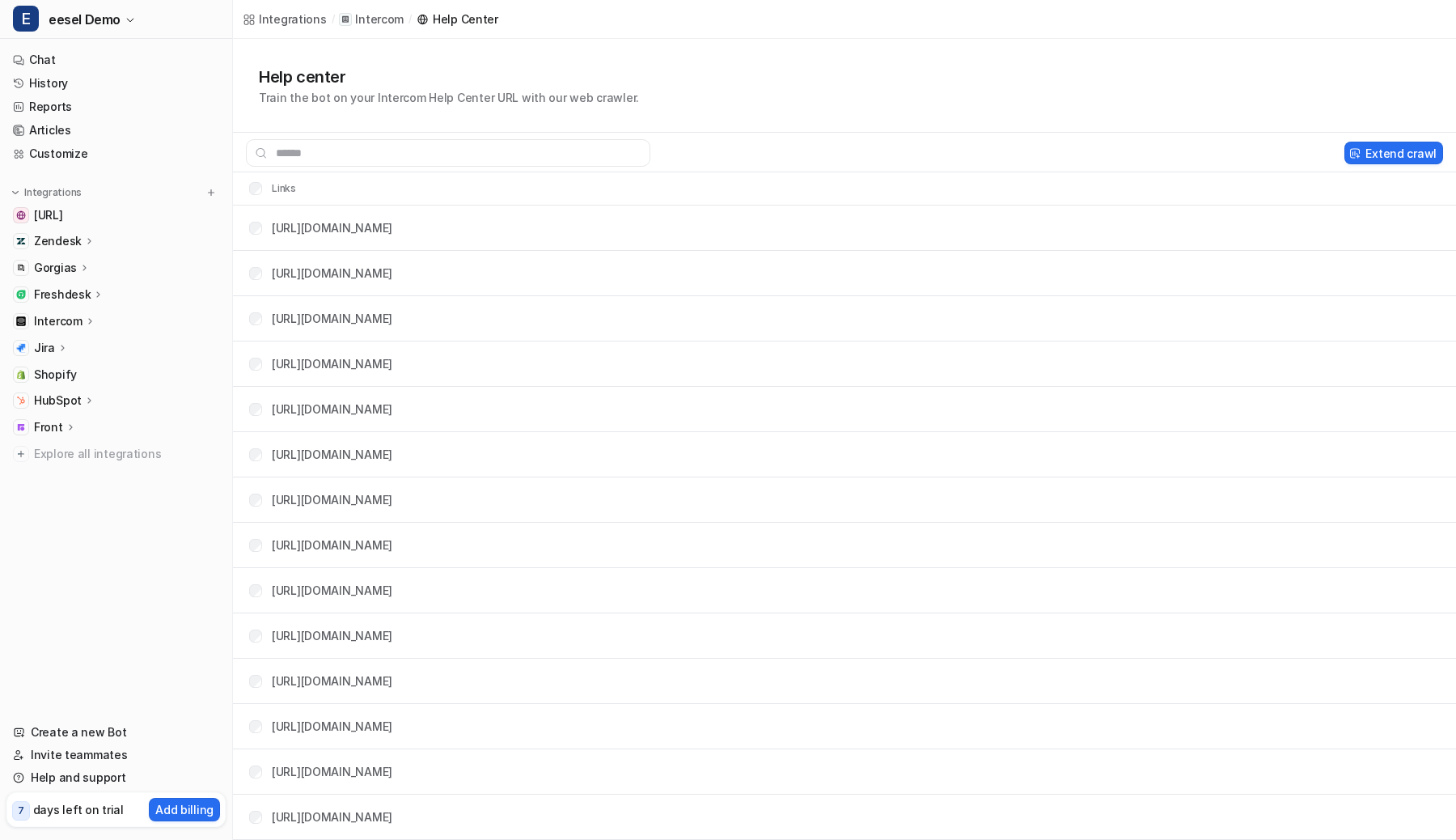
click at [88, 317] on icon at bounding box center [90, 320] width 12 height 13
